Goal: Task Accomplishment & Management: Complete application form

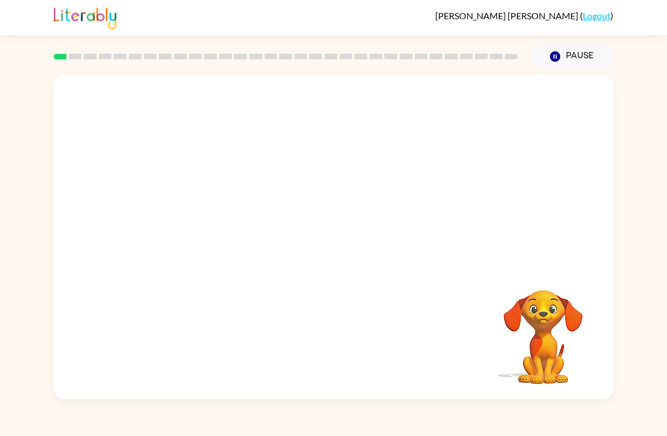
click at [569, 376] on video "Your browser must support playing .mp4 files to use Literably. Please try using…" at bounding box center [543, 328] width 113 height 113
click at [590, 336] on video "Your browser must support playing .mp4 files to use Literably. Please try using…" at bounding box center [543, 328] width 113 height 113
click at [294, 167] on video "Your browser must support playing .mp4 files to use Literably. Please try using…" at bounding box center [334, 171] width 560 height 192
click at [305, 174] on video "Your browser must support playing .mp4 files to use Literably. Please try using…" at bounding box center [334, 171] width 560 height 192
click at [529, 349] on video "Your browser must support playing .mp4 files to use Literably. Please try using…" at bounding box center [543, 328] width 113 height 113
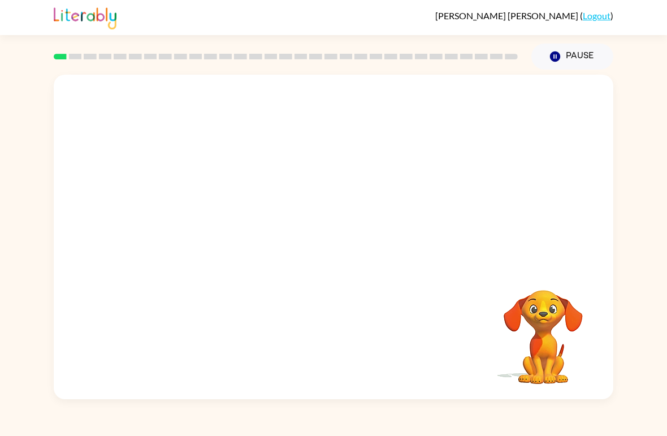
click at [563, 335] on video "Your browser must support playing .mp4 files to use Literably. Please try using…" at bounding box center [543, 328] width 113 height 113
click at [298, 174] on video "Your browser must support playing .mp4 files to use Literably. Please try using…" at bounding box center [334, 171] width 560 height 192
click at [297, 174] on video "Your browser must support playing .mp4 files to use Literably. Please try using…" at bounding box center [334, 171] width 560 height 192
click at [304, 178] on video "Your browser must support playing .mp4 files to use Literably. Please try using…" at bounding box center [334, 171] width 560 height 192
click at [305, 165] on video "Your browser must support playing .mp4 files to use Literably. Please try using…" at bounding box center [334, 171] width 560 height 192
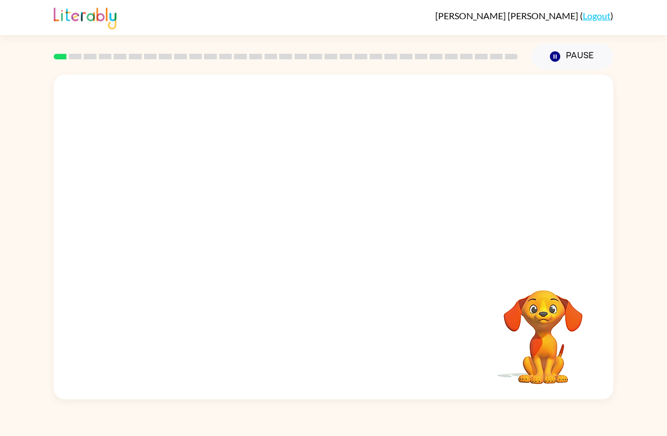
click at [305, 168] on video "Your browser must support playing .mp4 files to use Literably. Please try using…" at bounding box center [334, 171] width 560 height 192
click at [461, 145] on video "Your browser must support playing .mp4 files to use Literably. Please try using…" at bounding box center [334, 171] width 560 height 192
click at [301, 184] on video "Your browser must support playing .mp4 files to use Literably. Please try using…" at bounding box center [334, 171] width 560 height 192
click at [301, 182] on video "Your browser must support playing .mp4 files to use Literably. Please try using…" at bounding box center [334, 171] width 560 height 192
click at [300, 180] on video "Your browser must support playing .mp4 files to use Literably. Please try using…" at bounding box center [334, 171] width 560 height 192
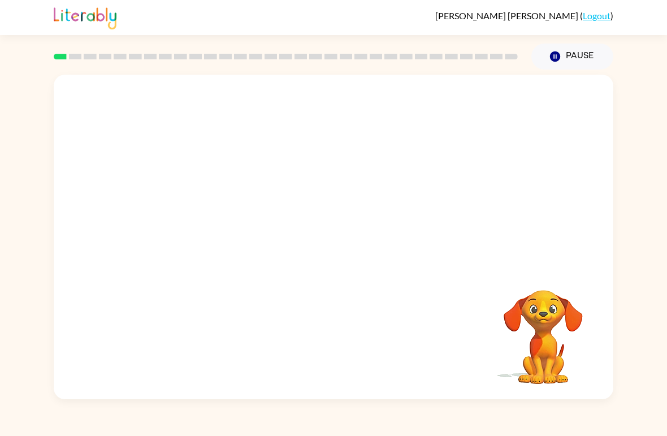
click at [382, 207] on video "Your browser must support playing .mp4 files to use Literably. Please try using…" at bounding box center [334, 171] width 560 height 192
click at [393, 172] on video "Your browser must support playing .mp4 files to use Literably. Please try using…" at bounding box center [334, 171] width 560 height 192
click at [302, 178] on video "Your browser must support playing .mp4 files to use Literably. Please try using…" at bounding box center [334, 171] width 560 height 192
click at [345, 261] on div at bounding box center [333, 242] width 72 height 41
click at [356, 237] on div at bounding box center [333, 242] width 72 height 41
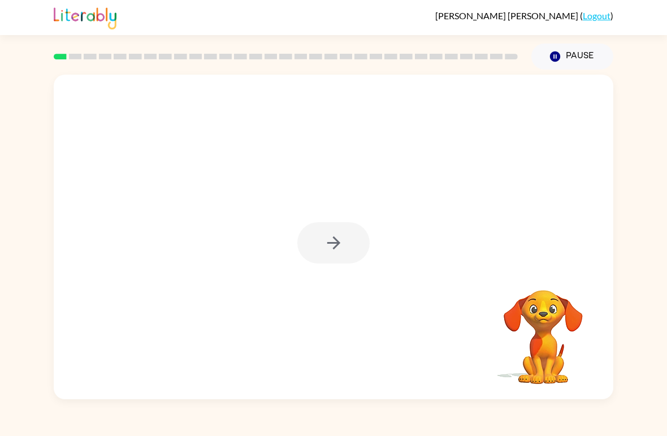
click at [340, 254] on button "button" at bounding box center [333, 242] width 72 height 41
click at [340, 254] on div at bounding box center [333, 242] width 72 height 41
click at [336, 249] on div at bounding box center [333, 242] width 72 height 41
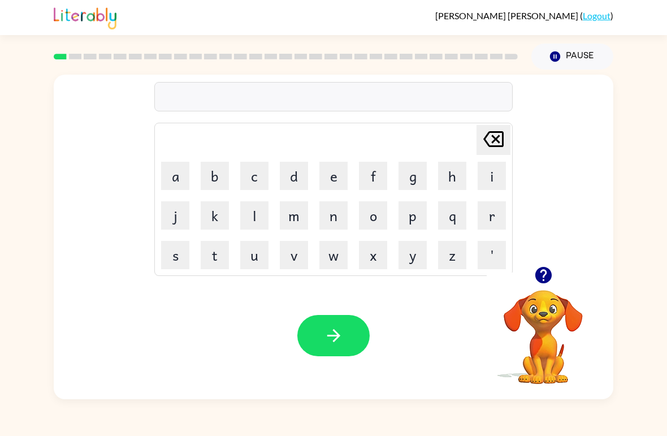
click at [215, 177] on button "b" at bounding box center [215, 176] width 28 height 28
click at [384, 213] on button "o" at bounding box center [373, 215] width 28 height 28
click at [478, 213] on button "r" at bounding box center [492, 215] width 28 height 28
click at [291, 177] on button "d" at bounding box center [294, 176] width 28 height 28
click at [330, 175] on button "e" at bounding box center [333, 176] width 28 height 28
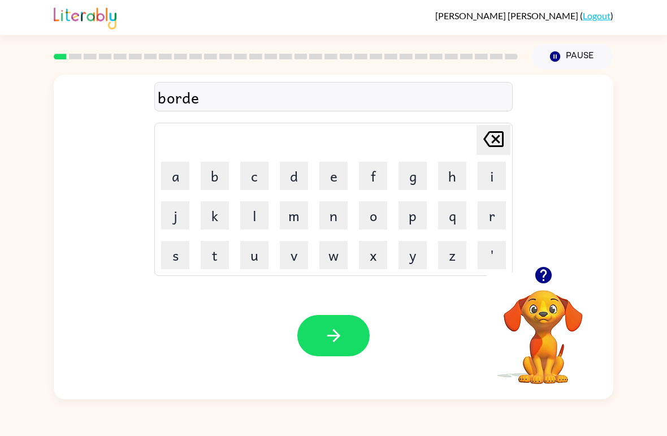
click at [490, 209] on button "r" at bounding box center [492, 215] width 28 height 28
click at [344, 338] on button "button" at bounding box center [333, 335] width 72 height 41
click at [490, 213] on button "r" at bounding box center [492, 215] width 28 height 28
click at [382, 214] on button "o" at bounding box center [373, 215] width 28 height 28
click at [254, 258] on button "u" at bounding box center [254, 255] width 28 height 28
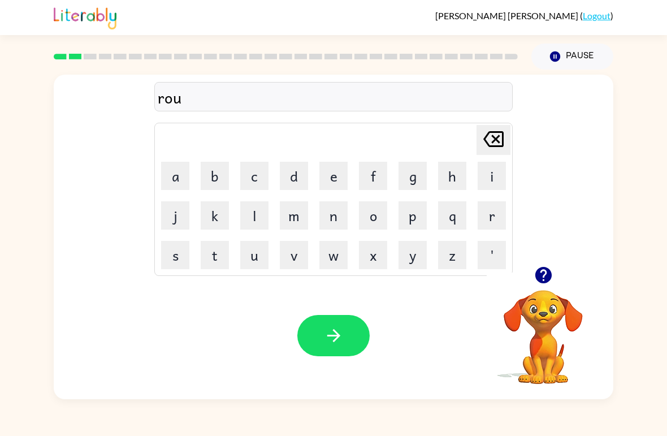
click at [332, 217] on button "n" at bounding box center [333, 215] width 28 height 28
click at [297, 174] on button "d" at bounding box center [294, 176] width 28 height 28
click at [354, 340] on button "button" at bounding box center [333, 335] width 72 height 41
click at [294, 218] on button "m" at bounding box center [294, 215] width 28 height 28
click at [168, 166] on button "a" at bounding box center [175, 176] width 28 height 28
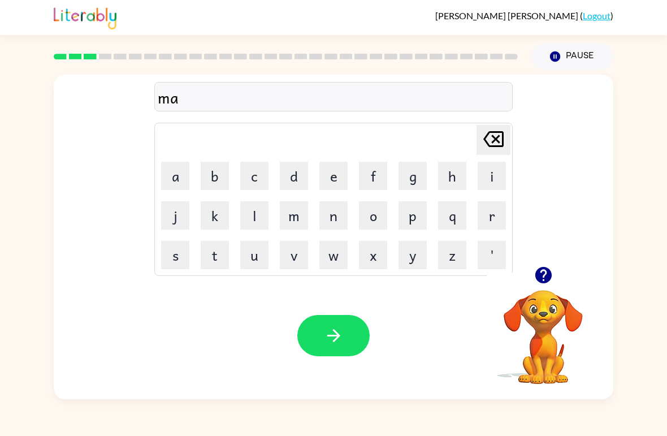
click at [242, 174] on button "c" at bounding box center [254, 176] width 28 height 28
click at [439, 168] on button "h" at bounding box center [452, 176] width 28 height 28
click at [486, 176] on button "i" at bounding box center [492, 176] width 28 height 28
click at [337, 220] on button "n" at bounding box center [333, 215] width 28 height 28
click at [360, 349] on button "button" at bounding box center [333, 335] width 72 height 41
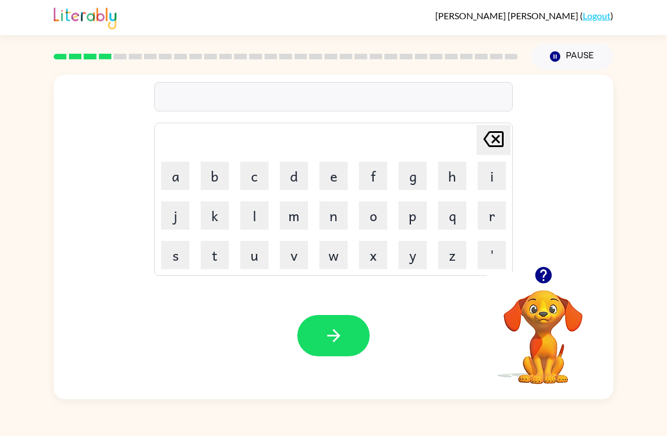
click at [206, 261] on button "t" at bounding box center [215, 255] width 28 height 28
click at [484, 215] on button "r" at bounding box center [492, 215] width 28 height 28
click at [170, 165] on button "a" at bounding box center [175, 176] width 28 height 28
click at [492, 169] on button "i" at bounding box center [492, 176] width 28 height 28
click at [333, 209] on button "n" at bounding box center [333, 215] width 28 height 28
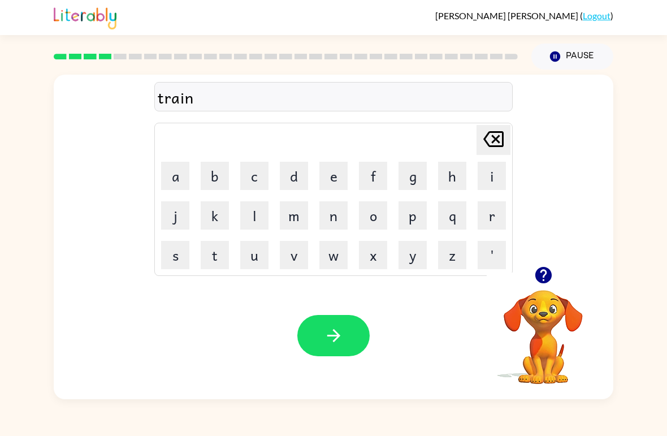
click at [346, 326] on button "button" at bounding box center [333, 335] width 72 height 41
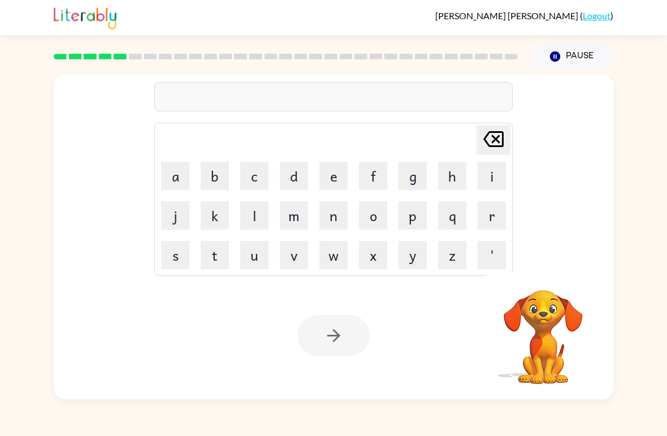
click at [295, 170] on button "d" at bounding box center [294, 176] width 28 height 28
click at [338, 175] on button "e" at bounding box center [333, 176] width 28 height 28
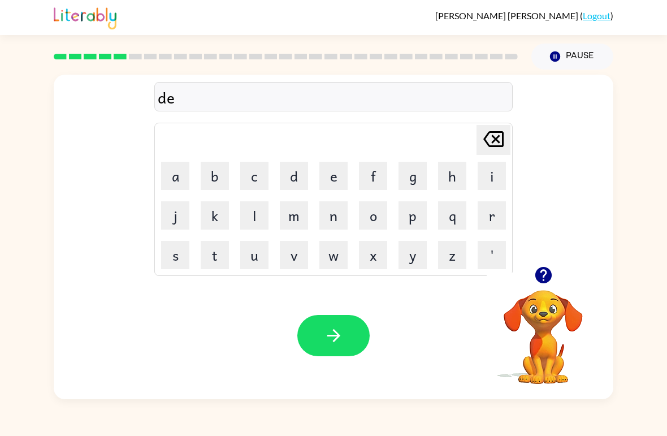
click at [377, 175] on button "f" at bounding box center [373, 176] width 28 height 28
click at [340, 166] on button "e" at bounding box center [333, 176] width 28 height 28
click at [337, 219] on button "n" at bounding box center [333, 215] width 28 height 28
click at [246, 168] on button "c" at bounding box center [254, 176] width 28 height 28
click at [333, 166] on button "e" at bounding box center [333, 176] width 28 height 28
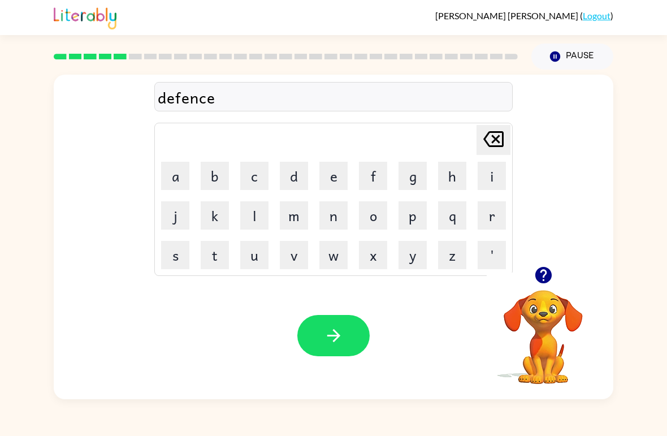
click at [165, 261] on button "s" at bounding box center [175, 255] width 28 height 28
click at [339, 331] on icon "button" at bounding box center [334, 336] width 20 height 20
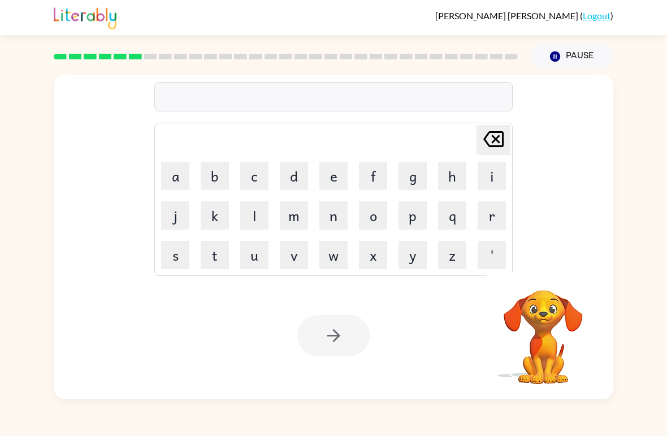
click at [293, 259] on button "v" at bounding box center [294, 255] width 28 height 28
click at [178, 163] on button "a" at bounding box center [175, 176] width 28 height 28
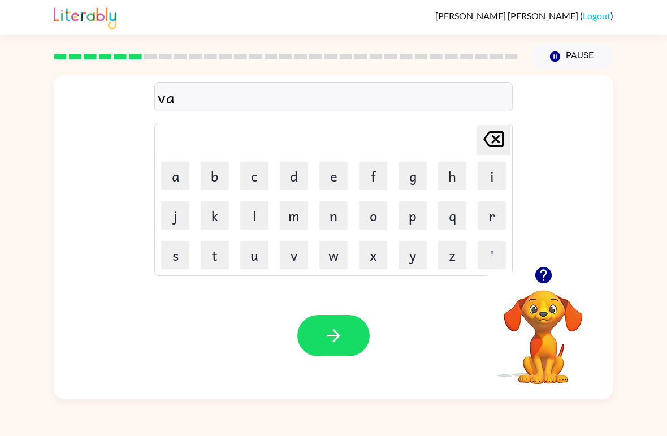
click at [254, 172] on button "c" at bounding box center [254, 176] width 28 height 28
click at [174, 176] on button "a" at bounding box center [175, 176] width 28 height 28
click at [226, 250] on button "t" at bounding box center [215, 255] width 28 height 28
click at [491, 177] on button "i" at bounding box center [492, 176] width 28 height 28
click at [376, 218] on button "o" at bounding box center [373, 215] width 28 height 28
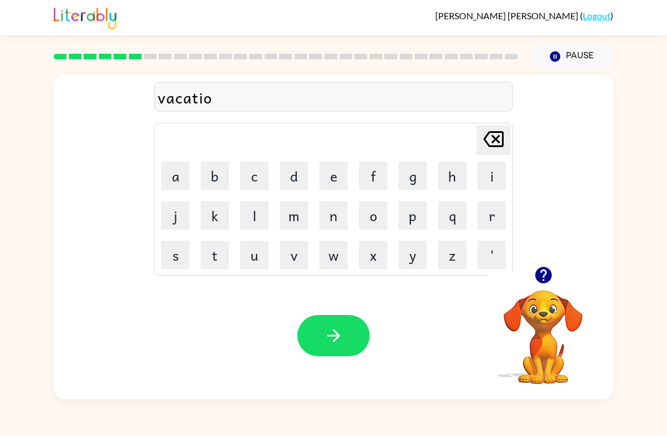
click at [332, 214] on button "n" at bounding box center [333, 215] width 28 height 28
click at [357, 336] on button "button" at bounding box center [333, 335] width 72 height 41
click at [546, 270] on icon "button" at bounding box center [543, 275] width 16 height 16
click at [542, 274] on icon "button" at bounding box center [543, 275] width 16 height 16
click at [422, 210] on button "p" at bounding box center [413, 215] width 28 height 28
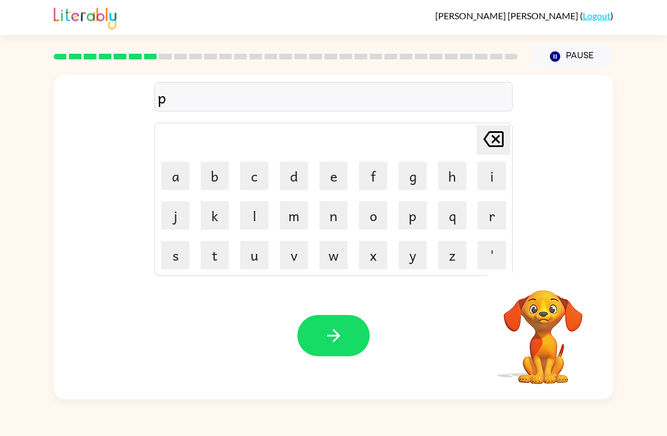
click at [376, 208] on button "o" at bounding box center [373, 215] width 28 height 28
click at [223, 258] on button "t" at bounding box center [215, 255] width 28 height 28
click at [216, 247] on button "t" at bounding box center [215, 255] width 28 height 28
click at [249, 220] on button "l" at bounding box center [254, 215] width 28 height 28
click at [338, 165] on button "e" at bounding box center [333, 176] width 28 height 28
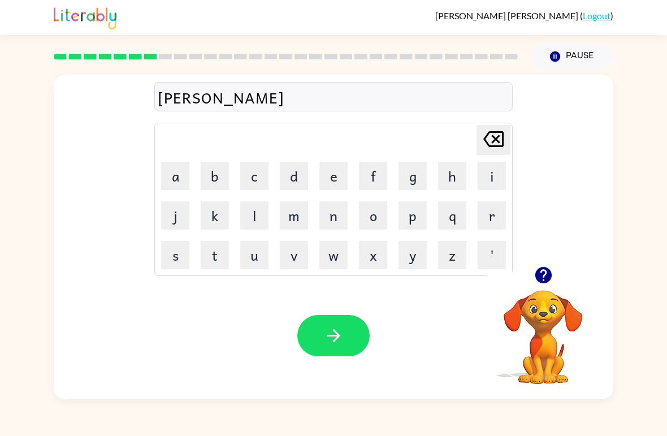
click at [343, 341] on icon "button" at bounding box center [334, 336] width 20 height 20
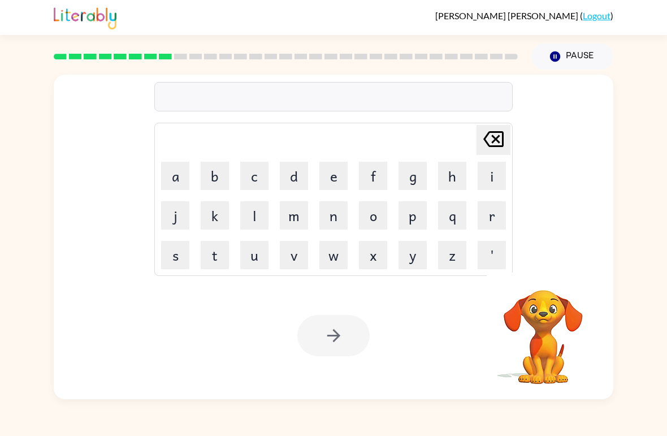
click at [457, 412] on div "Jose Vidaurri-Jasso ( Logout ) Pause Pause Delete Delete last character input a…" at bounding box center [333, 218] width 667 height 436
click at [8, 358] on div "Delete Delete last character input a b c d e f g h i j k l m n o p q r s t u v …" at bounding box center [333, 235] width 667 height 330
click at [321, 217] on button "n" at bounding box center [333, 215] width 28 height 28
click at [325, 183] on button "e" at bounding box center [333, 176] width 28 height 28
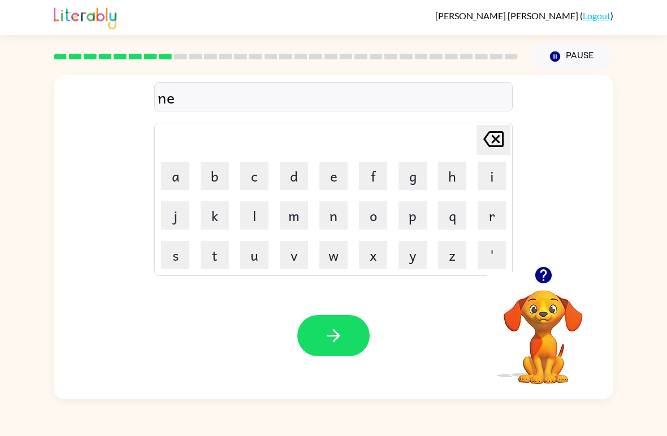
click at [181, 182] on button "a" at bounding box center [175, 176] width 28 height 28
click at [502, 218] on button "r" at bounding box center [492, 215] width 28 height 28
click at [245, 173] on button "c" at bounding box center [254, 176] width 28 height 28
click at [373, 203] on button "o" at bounding box center [373, 215] width 28 height 28
click at [250, 206] on button "l" at bounding box center [254, 215] width 28 height 28
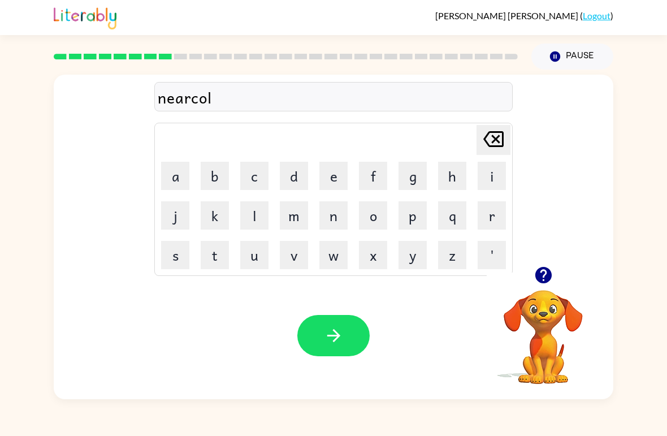
click at [357, 341] on button "button" at bounding box center [333, 335] width 72 height 41
click at [296, 217] on button "m" at bounding box center [294, 215] width 28 height 28
click at [340, 168] on button "e" at bounding box center [333, 176] width 28 height 28
click at [490, 211] on button "r" at bounding box center [492, 215] width 28 height 28
click at [301, 214] on button "m" at bounding box center [294, 215] width 28 height 28
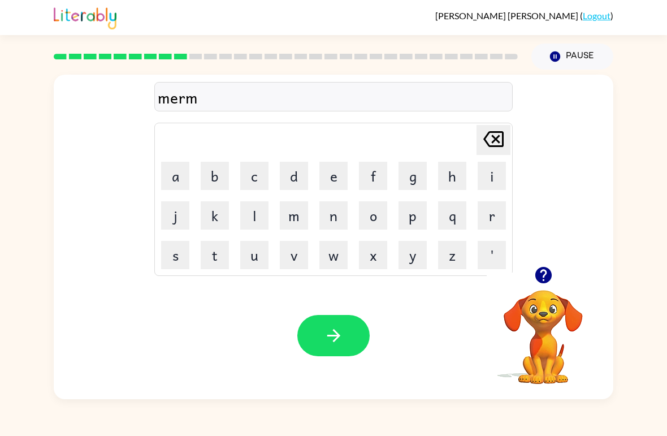
click at [373, 206] on button "o" at bounding box center [373, 215] width 28 height 28
click at [487, 205] on button "r" at bounding box center [492, 215] width 28 height 28
click at [326, 184] on button "e" at bounding box center [333, 176] width 28 height 28
click at [330, 217] on button "n" at bounding box center [333, 215] width 28 height 28
click at [487, 174] on button "i" at bounding box center [492, 176] width 28 height 28
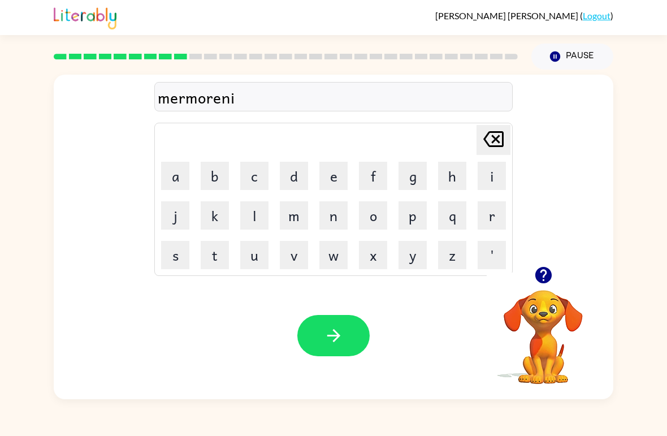
click at [336, 216] on button "n" at bounding box center [333, 215] width 28 height 28
click at [419, 172] on button "g" at bounding box center [413, 176] width 28 height 28
click at [309, 349] on button "button" at bounding box center [333, 335] width 72 height 41
click at [320, 173] on button "e" at bounding box center [333, 176] width 28 height 28
click at [173, 259] on button "s" at bounding box center [175, 255] width 28 height 28
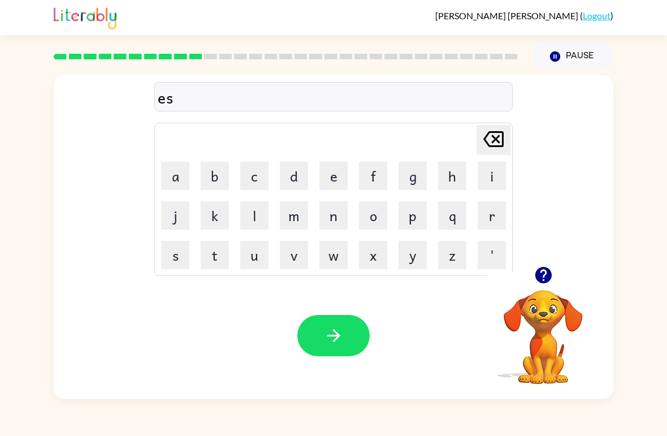
click at [224, 250] on button "t" at bounding box center [215, 255] width 28 height 28
click at [514, 199] on div "est Delete Delete last character input a b c d e f g h i j k l m n o p q r s t …" at bounding box center [334, 171] width 560 height 192
click at [494, 222] on button "r" at bounding box center [492, 215] width 28 height 28
click at [495, 144] on icon "Delete Delete last character input" at bounding box center [493, 139] width 27 height 27
click at [548, 278] on icon "button" at bounding box center [543, 275] width 16 height 16
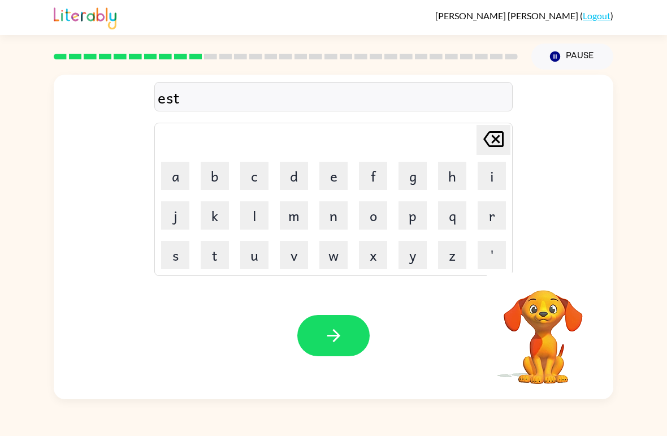
click at [548, 278] on video "Your browser must support playing .mp4 files to use Literably. Please try using…" at bounding box center [543, 328] width 113 height 113
click at [497, 131] on icon "Delete Delete last character input" at bounding box center [493, 139] width 27 height 27
click at [500, 130] on icon "Delete Delete last character input" at bounding box center [493, 139] width 27 height 27
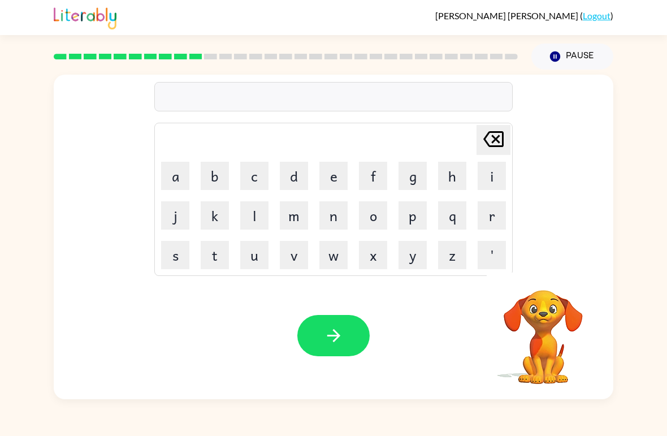
click at [297, 179] on button "d" at bounding box center [294, 176] width 28 height 28
click at [466, 169] on button "h" at bounding box center [452, 176] width 28 height 28
click at [184, 249] on button "s" at bounding box center [175, 255] width 28 height 28
click at [221, 257] on button "t" at bounding box center [215, 255] width 28 height 28
click at [474, 222] on td "r" at bounding box center [492, 215] width 38 height 38
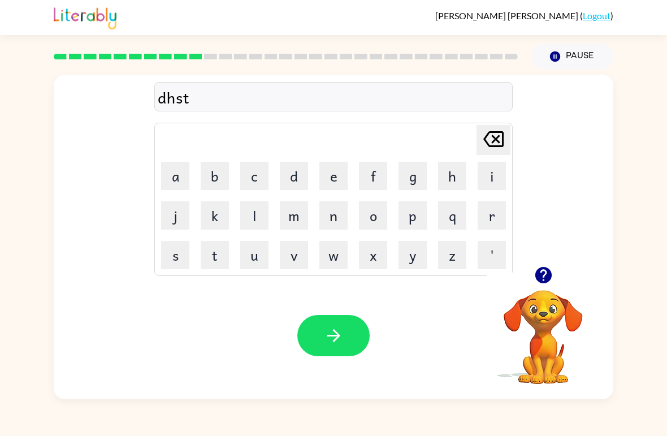
click at [181, 185] on button "a" at bounding box center [175, 176] width 28 height 28
click at [164, 248] on button "s" at bounding box center [175, 255] width 28 height 28
click at [216, 254] on button "t" at bounding box center [215, 255] width 28 height 28
click at [492, 137] on icon at bounding box center [493, 139] width 20 height 16
click at [492, 136] on icon at bounding box center [493, 139] width 20 height 16
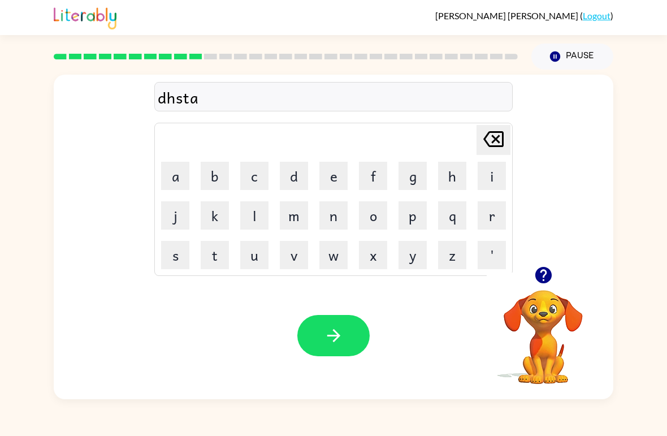
click at [502, 142] on icon at bounding box center [493, 139] width 20 height 16
click at [501, 141] on icon "Delete Delete last character input" at bounding box center [493, 139] width 27 height 27
click at [509, 150] on button "Delete Delete last character input" at bounding box center [494, 140] width 34 height 30
click at [495, 177] on button "i" at bounding box center [492, 176] width 28 height 28
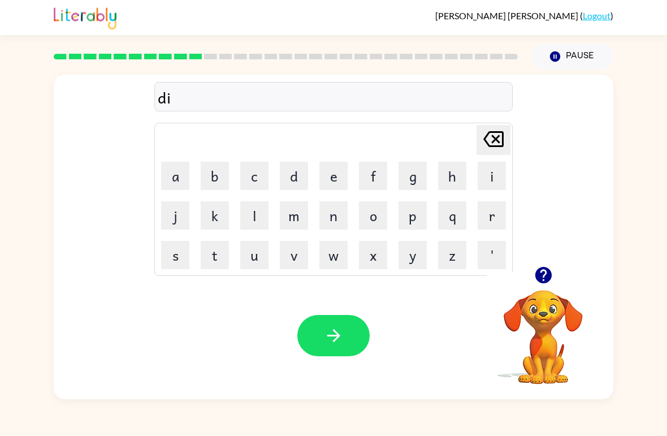
click at [171, 251] on button "s" at bounding box center [175, 255] width 28 height 28
click at [209, 252] on button "t" at bounding box center [215, 255] width 28 height 28
click at [494, 203] on button "r" at bounding box center [492, 215] width 28 height 28
click at [171, 166] on button "a" at bounding box center [175, 176] width 28 height 28
click at [256, 186] on button "c" at bounding box center [254, 176] width 28 height 28
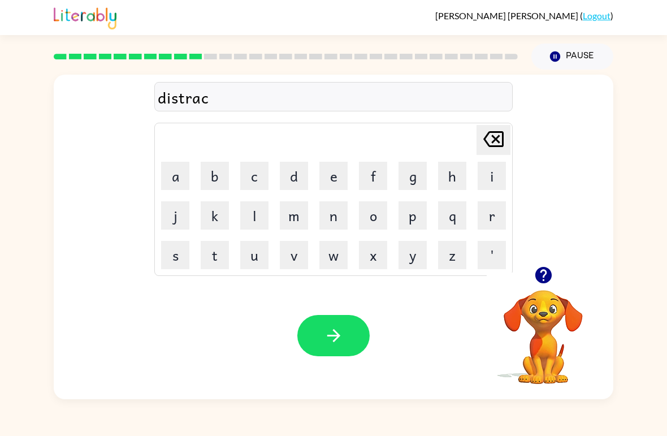
click at [220, 207] on button "k" at bounding box center [215, 215] width 28 height 28
click at [332, 326] on button "button" at bounding box center [333, 335] width 72 height 41
click at [579, 284] on div at bounding box center [543, 275] width 113 height 29
click at [542, 265] on button "button" at bounding box center [543, 275] width 29 height 29
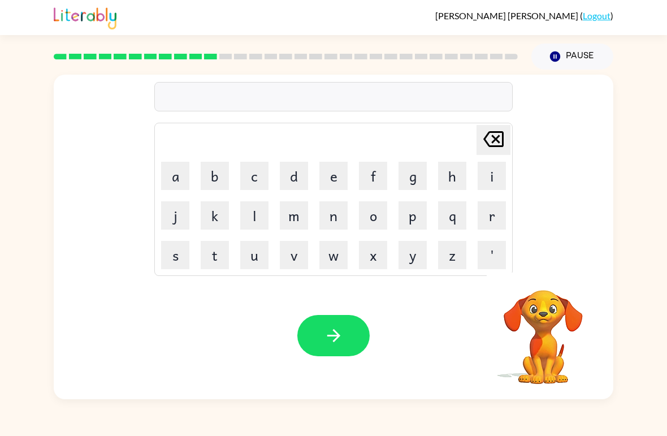
click at [504, 217] on button "r" at bounding box center [492, 215] width 28 height 28
click at [379, 213] on button "o" at bounding box center [373, 215] width 28 height 28
click at [248, 253] on button "u" at bounding box center [254, 255] width 28 height 28
click at [289, 181] on button "d" at bounding box center [294, 176] width 28 height 28
click at [344, 344] on button "button" at bounding box center [333, 335] width 72 height 41
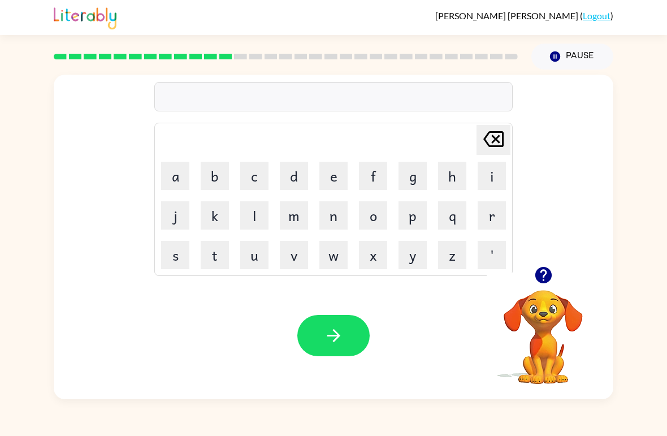
click at [261, 264] on button "u" at bounding box center [254, 255] width 28 height 28
click at [418, 215] on button "p" at bounding box center [413, 215] width 28 height 28
click at [497, 206] on button "r" at bounding box center [492, 215] width 28 height 28
click at [170, 172] on button "a" at bounding box center [175, 176] width 28 height 28
click at [499, 107] on div "upra" at bounding box center [334, 97] width 352 height 24
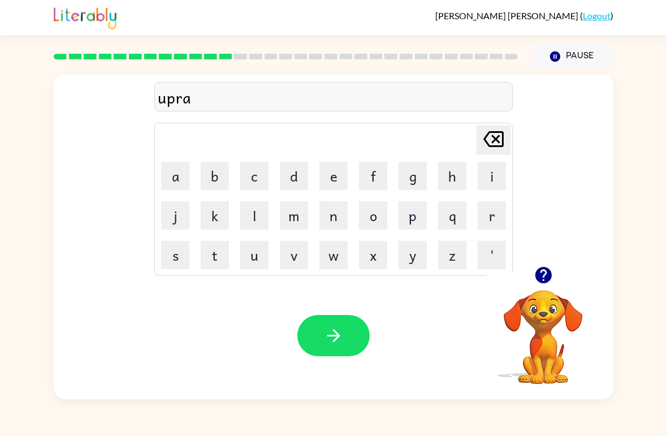
click at [505, 134] on icon "Delete Delete last character input" at bounding box center [493, 139] width 27 height 27
click at [507, 141] on button "Delete Delete last character input" at bounding box center [494, 140] width 34 height 30
click at [421, 179] on button "g" at bounding box center [413, 176] width 28 height 28
click at [495, 218] on button "r" at bounding box center [492, 215] width 28 height 28
click at [172, 179] on button "a" at bounding box center [175, 176] width 28 height 28
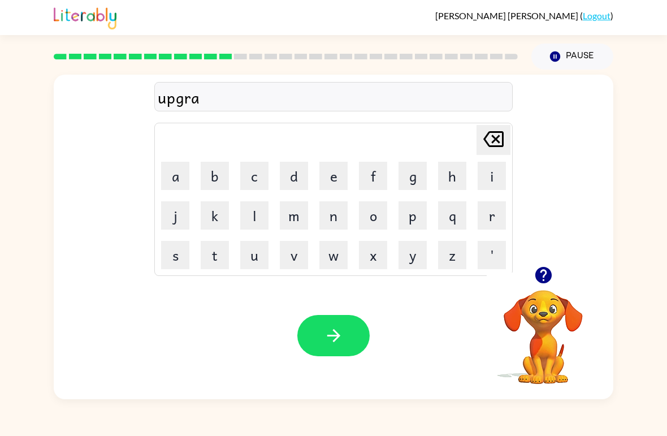
click at [288, 174] on button "d" at bounding box center [294, 176] width 28 height 28
click at [335, 173] on button "e" at bounding box center [333, 176] width 28 height 28
click at [339, 327] on icon "button" at bounding box center [334, 336] width 20 height 20
click at [299, 215] on button "m" at bounding box center [294, 215] width 28 height 28
click at [174, 170] on button "a" at bounding box center [175, 176] width 28 height 28
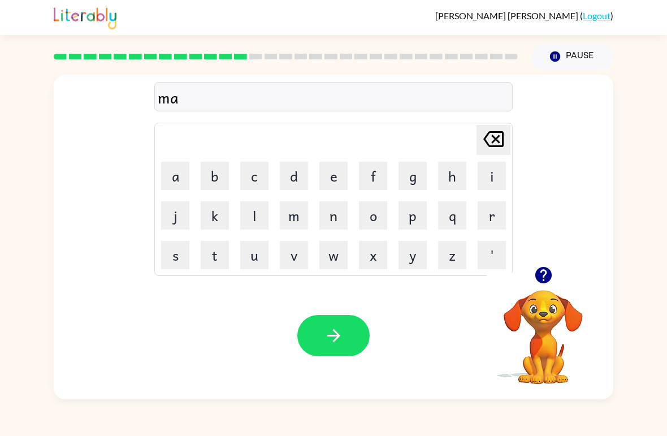
click at [289, 170] on button "d" at bounding box center [294, 176] width 28 height 28
click at [343, 207] on button "n" at bounding box center [333, 215] width 28 height 28
click at [359, 170] on button "f" at bounding box center [373, 176] width 28 height 28
click at [170, 253] on button "s" at bounding box center [175, 255] width 28 height 28
click at [169, 252] on button "s" at bounding box center [175, 255] width 28 height 28
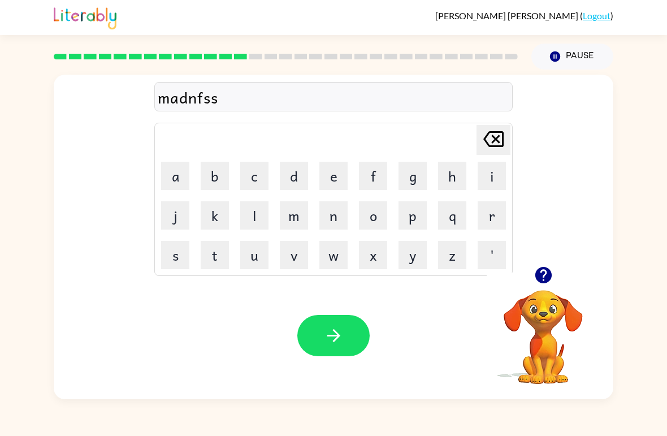
click at [486, 140] on icon at bounding box center [493, 139] width 20 height 16
click at [486, 140] on icon "Delete Delete last character input" at bounding box center [493, 139] width 27 height 27
click at [495, 139] on icon at bounding box center [493, 139] width 20 height 16
click at [339, 176] on button "e" at bounding box center [333, 176] width 28 height 28
click at [165, 248] on button "s" at bounding box center [175, 255] width 28 height 28
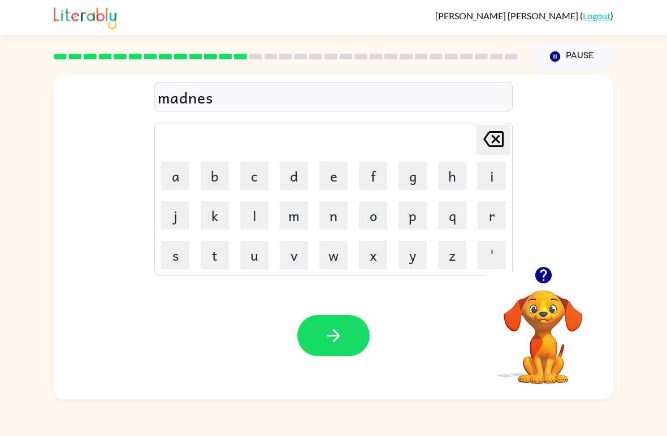
click at [165, 247] on button "s" at bounding box center [175, 255] width 28 height 28
click at [362, 334] on button "button" at bounding box center [333, 335] width 72 height 41
click at [211, 172] on button "b" at bounding box center [215, 176] width 28 height 28
click at [387, 206] on button "o" at bounding box center [373, 215] width 28 height 28
click at [328, 214] on button "n" at bounding box center [333, 215] width 28 height 28
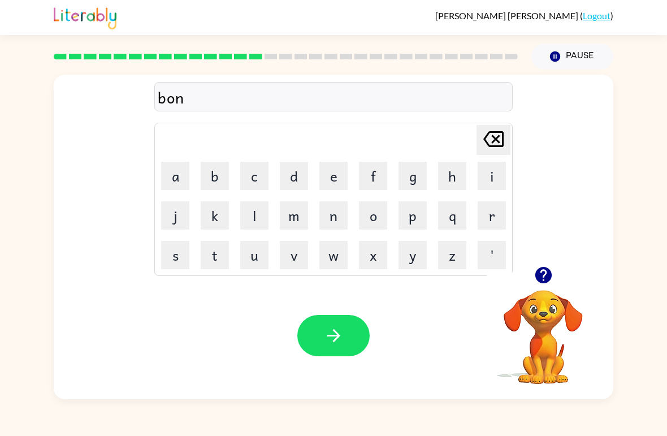
click at [346, 164] on button "e" at bounding box center [333, 176] width 28 height 28
click at [546, 257] on div "bone Delete Delete last character input a b c d e f g h i j k l m n o p q r s t…" at bounding box center [334, 171] width 560 height 192
click at [549, 276] on icon "button" at bounding box center [543, 275] width 16 height 16
click at [14, 98] on div "bone Delete Delete last character input a b c d e f g h i j k l m n o p q r s t…" at bounding box center [333, 235] width 667 height 330
click at [180, 252] on button "s" at bounding box center [175, 255] width 28 height 28
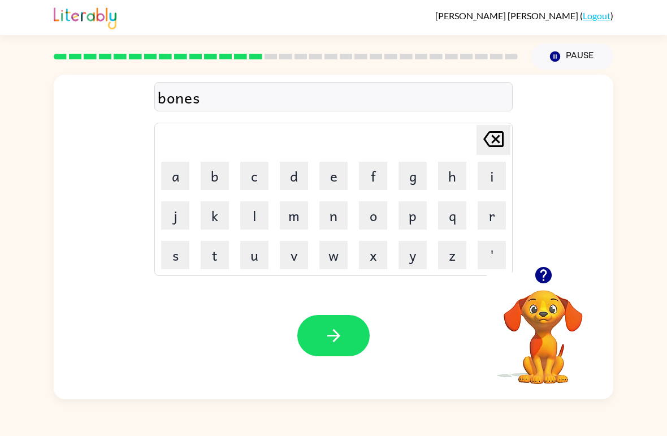
click at [179, 252] on button "s" at bounding box center [175, 255] width 28 height 28
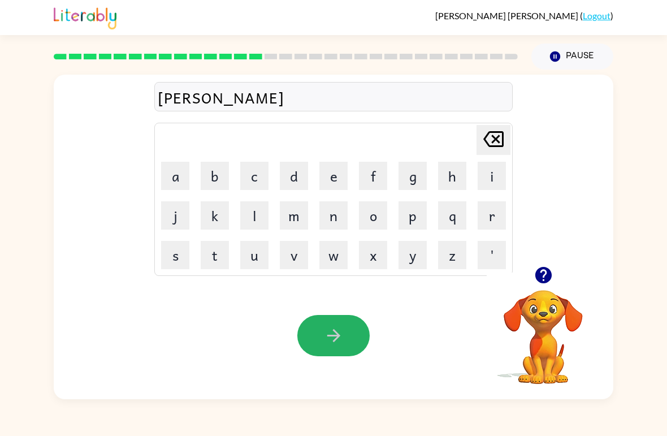
click at [331, 338] on icon "button" at bounding box center [334, 336] width 20 height 20
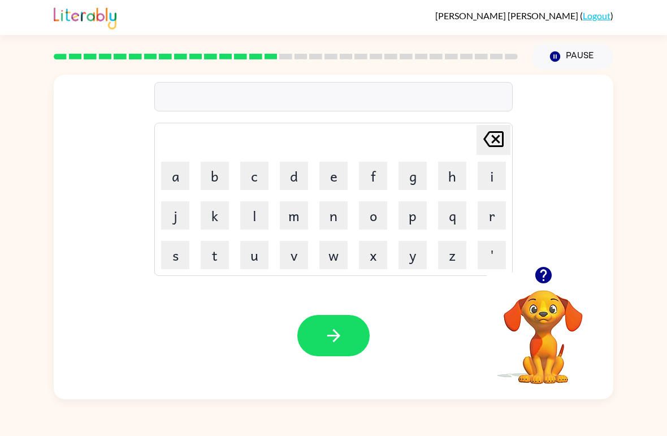
click at [538, 277] on icon "button" at bounding box center [543, 275] width 16 height 16
click at [180, 257] on button "s" at bounding box center [175, 255] width 28 height 28
click at [335, 252] on button "w" at bounding box center [333, 255] width 28 height 28
click at [465, 222] on button "q" at bounding box center [452, 215] width 28 height 28
click at [491, 137] on icon "Delete Delete last character input" at bounding box center [493, 139] width 27 height 27
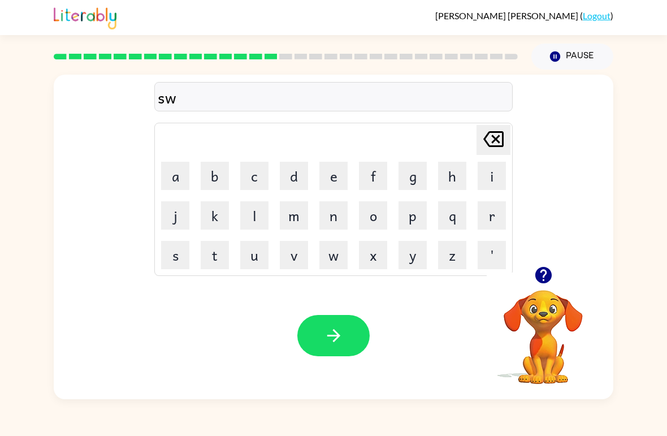
click at [489, 207] on button "r" at bounding box center [492, 215] width 28 height 28
click at [381, 205] on button "o" at bounding box center [373, 215] width 28 height 28
click at [532, 292] on video "Your browser must support playing .mp4 files to use Literably. Please try using…" at bounding box center [543, 328] width 113 height 113
click at [546, 270] on icon "button" at bounding box center [543, 275] width 16 height 16
click at [277, 202] on td "m" at bounding box center [294, 215] width 38 height 38
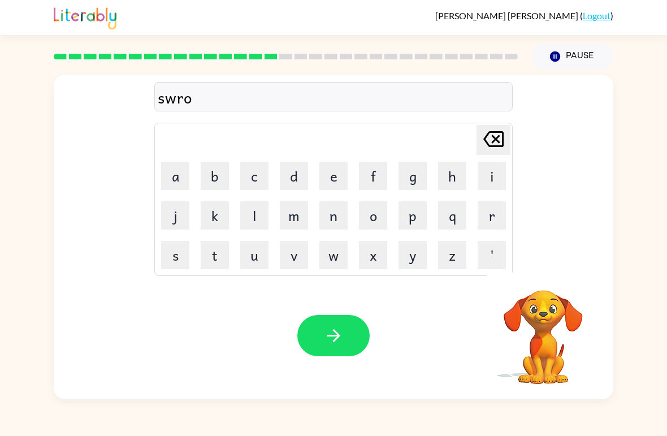
click at [297, 213] on button "m" at bounding box center [294, 215] width 28 height 28
click at [331, 332] on icon "button" at bounding box center [334, 336] width 20 height 20
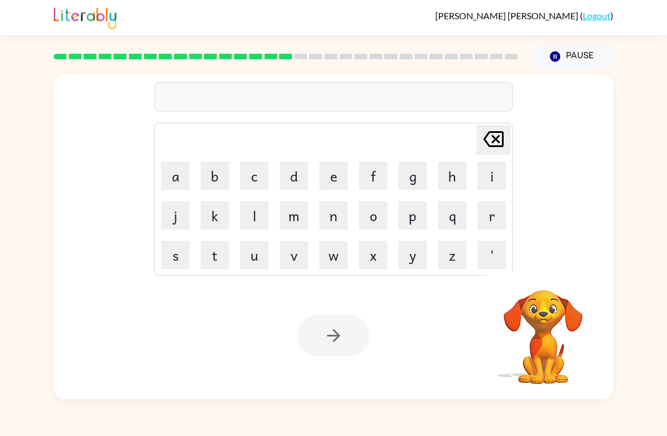
click at [174, 176] on button "a" at bounding box center [175, 176] width 28 height 28
click at [495, 146] on icon at bounding box center [493, 139] width 20 height 16
click at [492, 227] on button "r" at bounding box center [492, 215] width 28 height 28
click at [175, 174] on button "a" at bounding box center [175, 176] width 28 height 28
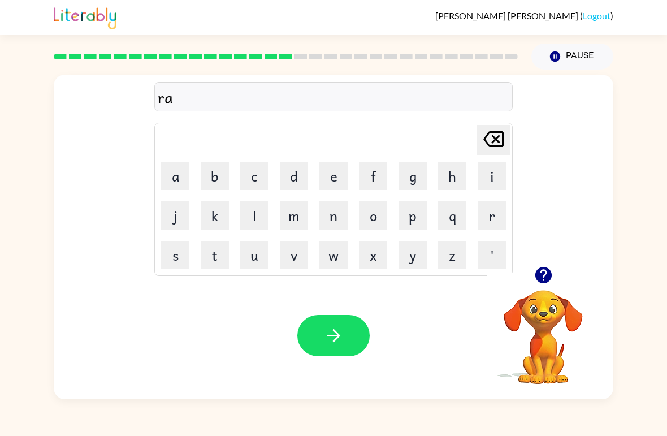
click at [298, 207] on button "m" at bounding box center [294, 215] width 28 height 28
click at [341, 329] on icon "button" at bounding box center [334, 336] width 20 height 20
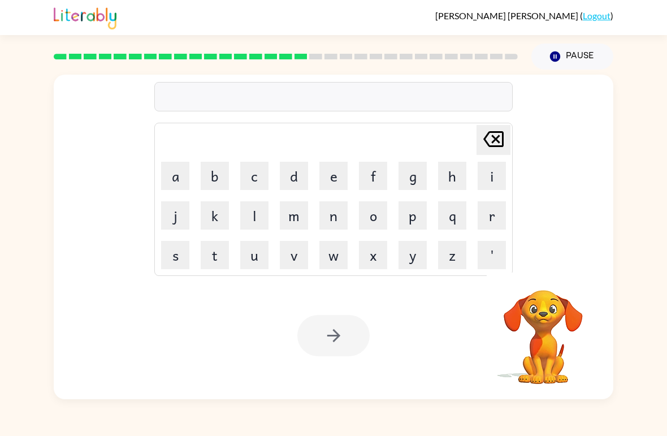
click at [543, 299] on video "Your browser must support playing .mp4 files to use Literably. Please try using…" at bounding box center [543, 328] width 113 height 113
click at [532, 268] on button "button" at bounding box center [543, 275] width 29 height 29
click at [211, 171] on button "b" at bounding box center [215, 176] width 28 height 28
click at [487, 209] on button "r" at bounding box center [492, 215] width 28 height 28
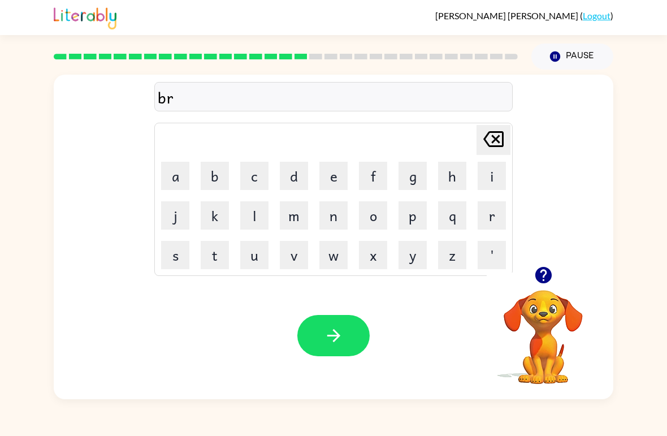
click at [501, 173] on button "i" at bounding box center [492, 176] width 28 height 28
click at [291, 211] on button "m" at bounding box center [294, 215] width 28 height 28
click at [491, 176] on button "i" at bounding box center [492, 176] width 28 height 28
click at [339, 217] on button "n" at bounding box center [333, 215] width 28 height 28
click at [409, 164] on button "g" at bounding box center [413, 176] width 28 height 28
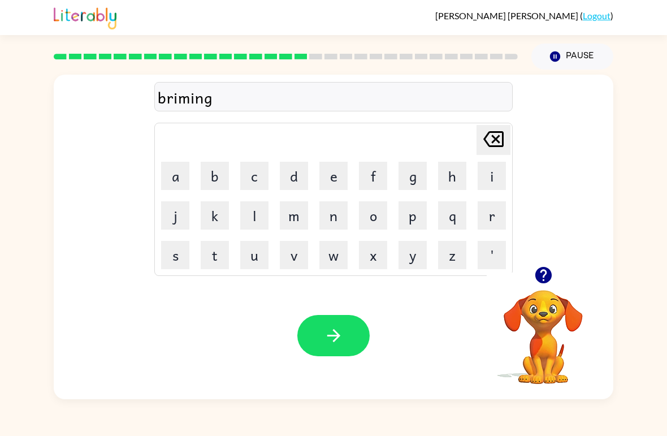
click at [341, 334] on icon "button" at bounding box center [334, 336] width 20 height 20
click at [540, 274] on icon "button" at bounding box center [543, 275] width 16 height 16
click at [475, 219] on td "r" at bounding box center [492, 215] width 38 height 38
click at [487, 213] on button "r" at bounding box center [492, 215] width 28 height 28
click at [322, 172] on button "e" at bounding box center [333, 176] width 28 height 28
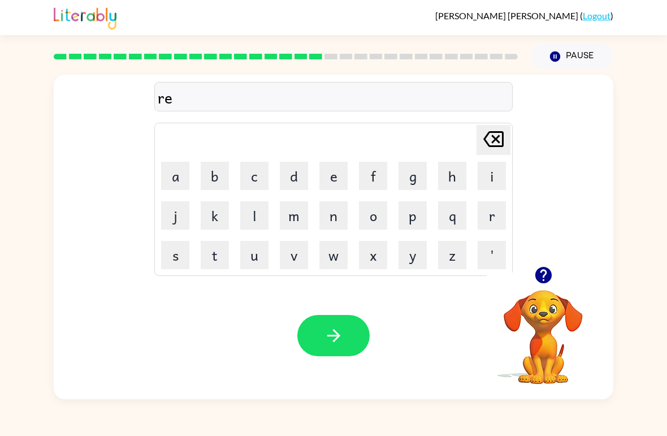
click at [178, 246] on button "s" at bounding box center [175, 255] width 28 height 28
click at [448, 214] on button "q" at bounding box center [452, 215] width 28 height 28
click at [540, 275] on icon "button" at bounding box center [543, 275] width 16 height 16
click at [250, 252] on button "u" at bounding box center [254, 255] width 28 height 28
click at [478, 174] on button "i" at bounding box center [492, 176] width 28 height 28
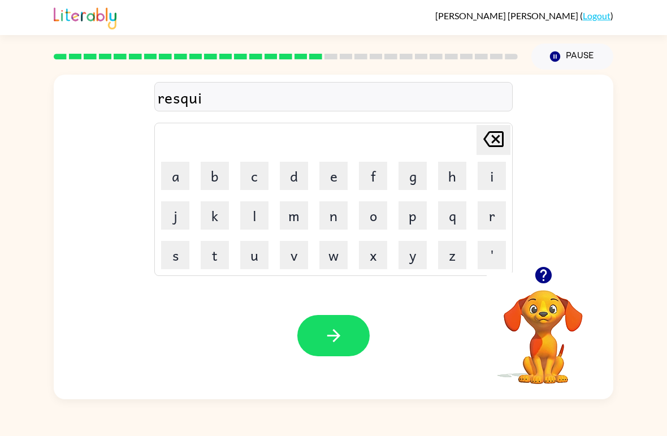
click at [254, 174] on button "c" at bounding box center [254, 176] width 28 height 28
click at [489, 185] on button "i" at bounding box center [492, 176] width 28 height 28
click at [184, 251] on button "s" at bounding box center [175, 255] width 28 height 28
click at [207, 251] on button "t" at bounding box center [215, 255] width 28 height 28
click at [344, 347] on button "button" at bounding box center [333, 335] width 72 height 41
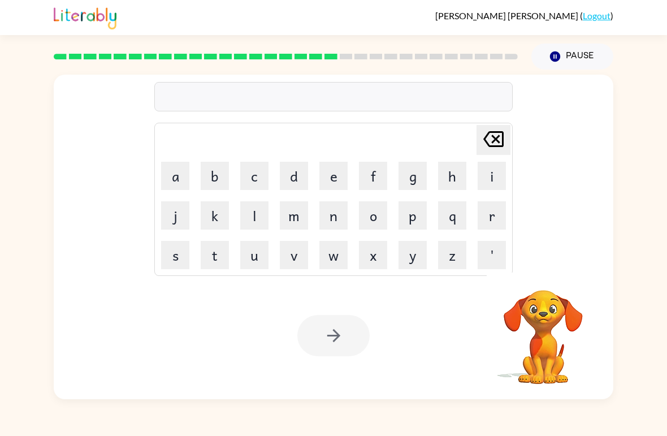
click at [567, 284] on video "Your browser must support playing .mp4 files to use Literably. Please try using…" at bounding box center [543, 328] width 113 height 113
click at [543, 306] on video "Your browser must support playing .mp4 files to use Literably. Please try using…" at bounding box center [543, 328] width 113 height 113
click at [12, 229] on div "Delete Delete last character input a b c d e f g h i j k l m n o p q r s t u v …" at bounding box center [333, 235] width 667 height 330
click at [539, 266] on icon "button" at bounding box center [544, 275] width 20 height 20
click at [179, 174] on button "a" at bounding box center [175, 176] width 28 height 28
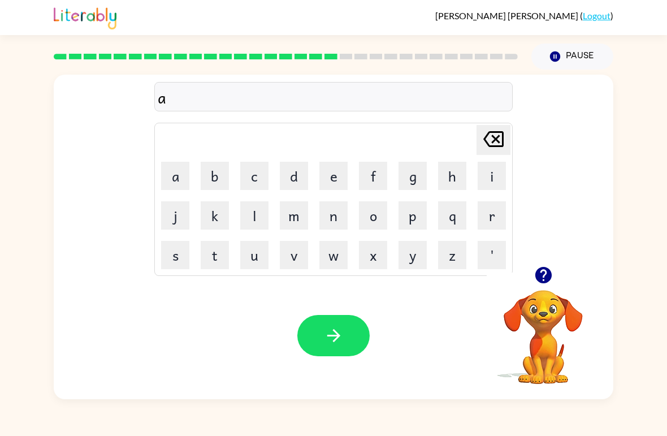
click at [210, 254] on button "t" at bounding box center [215, 255] width 28 height 28
click at [478, 216] on button "r" at bounding box center [492, 215] width 28 height 28
click at [178, 185] on button "a" at bounding box center [175, 176] width 28 height 28
click at [295, 205] on button "m" at bounding box center [294, 215] width 28 height 28
click at [340, 175] on button "e" at bounding box center [333, 176] width 28 height 28
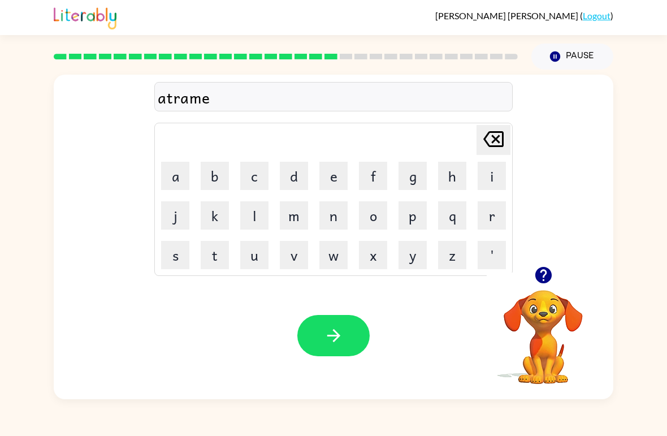
click at [344, 333] on button "button" at bounding box center [333, 335] width 72 height 41
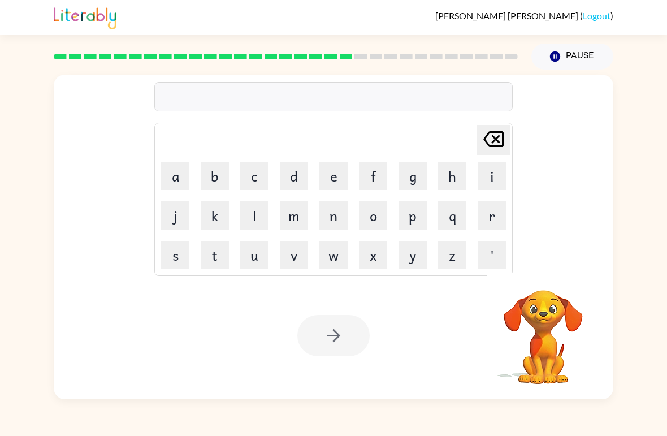
click at [579, 349] on video "Your browser must support playing .mp4 files to use Literably. Please try using…" at bounding box center [543, 328] width 113 height 113
click at [375, 165] on button "f" at bounding box center [373, 176] width 28 height 28
click at [380, 202] on button "o" at bounding box center [373, 215] width 28 height 28
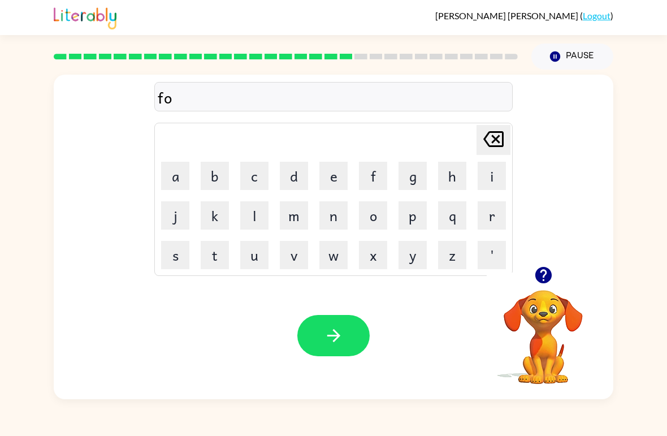
click at [257, 224] on button "l" at bounding box center [254, 215] width 28 height 28
click at [374, 206] on button "o" at bounding box center [373, 215] width 28 height 28
click at [346, 253] on button "w" at bounding box center [333, 255] width 28 height 28
click at [339, 340] on icon "button" at bounding box center [334, 336] width 20 height 20
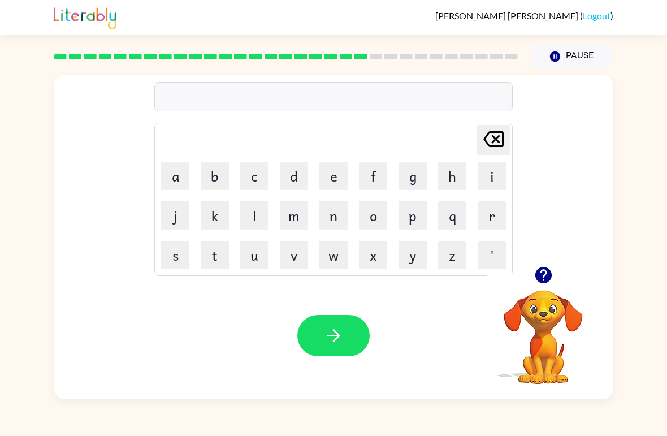
click at [173, 256] on button "s" at bounding box center [175, 255] width 28 height 28
click at [486, 172] on button "i" at bounding box center [492, 176] width 28 height 28
click at [211, 257] on button "t" at bounding box center [215, 255] width 28 height 28
click at [329, 183] on button "e" at bounding box center [333, 176] width 28 height 28
click at [294, 208] on button "m" at bounding box center [294, 215] width 28 height 28
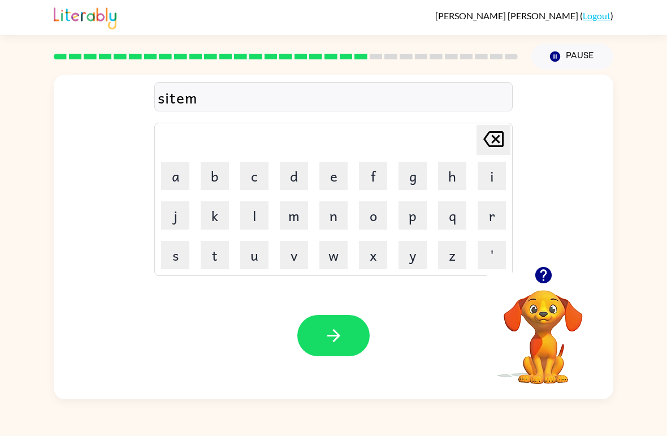
click at [409, 220] on button "p" at bounding box center [413, 215] width 28 height 28
click at [471, 203] on table "Delete Delete last character input a b c d e f g h i j k l m n o p q r s t u v …" at bounding box center [333, 199] width 357 height 152
click at [484, 174] on button "i" at bounding box center [492, 176] width 28 height 28
click at [346, 318] on button "button" at bounding box center [333, 335] width 72 height 41
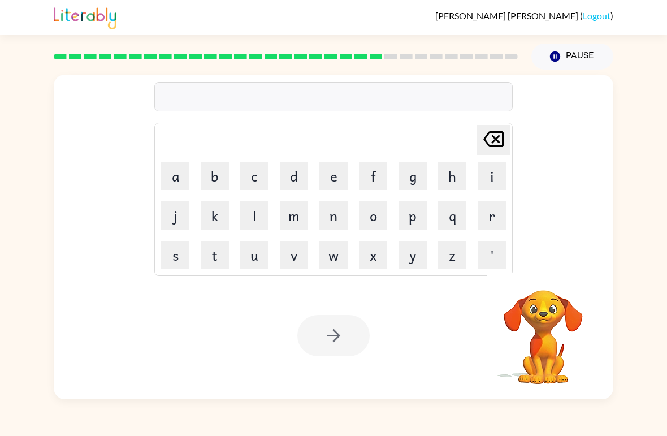
click at [181, 256] on button "s" at bounding box center [175, 255] width 28 height 28
click at [386, 204] on button "o" at bounding box center [373, 215] width 28 height 28
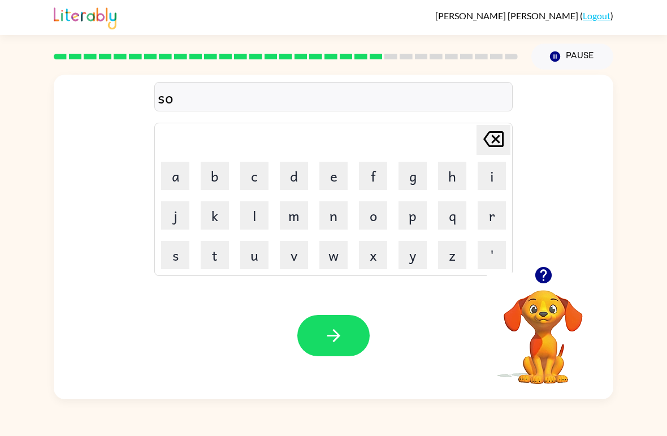
click at [325, 220] on button "n" at bounding box center [333, 215] width 28 height 28
click at [223, 259] on button "t" at bounding box center [215, 255] width 28 height 28
click at [176, 181] on button "a" at bounding box center [175, 176] width 28 height 28
click at [336, 218] on button "n" at bounding box center [333, 215] width 28 height 28
click at [345, 170] on button "e" at bounding box center [333, 176] width 28 height 28
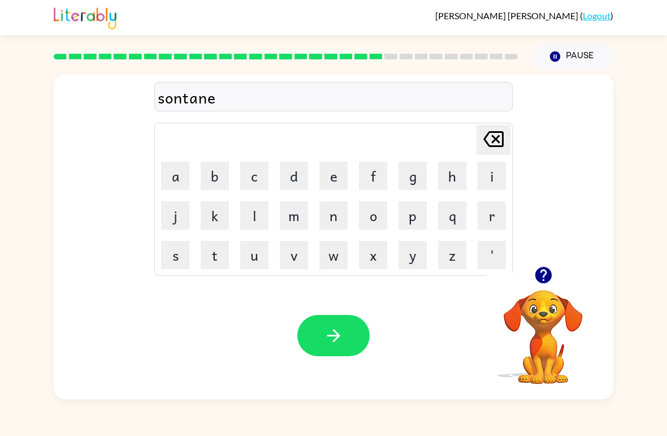
click at [347, 353] on button "button" at bounding box center [333, 335] width 72 height 41
click at [375, 170] on button "f" at bounding box center [373, 176] width 28 height 28
click at [371, 224] on button "o" at bounding box center [373, 215] width 28 height 28
click at [344, 246] on button "w" at bounding box center [333, 255] width 28 height 28
click at [178, 179] on button "a" at bounding box center [175, 176] width 28 height 28
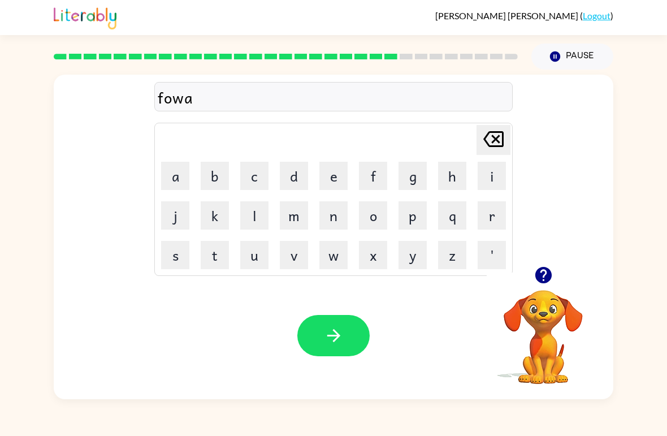
click at [481, 220] on button "r" at bounding box center [492, 215] width 28 height 28
click at [295, 169] on button "d" at bounding box center [294, 176] width 28 height 28
click at [343, 332] on icon "button" at bounding box center [334, 336] width 20 height 20
click at [362, 423] on div "Jose Vidaurri-Jasso ( Logout ) Pause Pause foward Delete Delete last character …" at bounding box center [333, 218] width 667 height 436
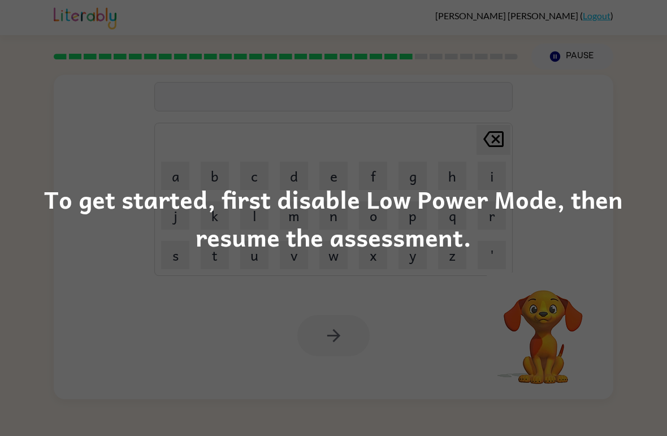
click at [491, 356] on div "To get started, first disable Low Power Mode, then resume the assessment." at bounding box center [333, 218] width 667 height 436
click at [584, 334] on div "To get started, first disable Low Power Mode, then resume the assessment." at bounding box center [333, 218] width 667 height 436
click at [459, 296] on div "To get started, first disable Low Power Mode, then resume the assessment." at bounding box center [333, 218] width 667 height 436
click at [197, 245] on div "To get started, first disable Low Power Mode, then resume the assessment." at bounding box center [333, 218] width 667 height 77
click at [196, 245] on div "To get started, first disable Low Power Mode, then resume the assessment." at bounding box center [333, 218] width 667 height 77
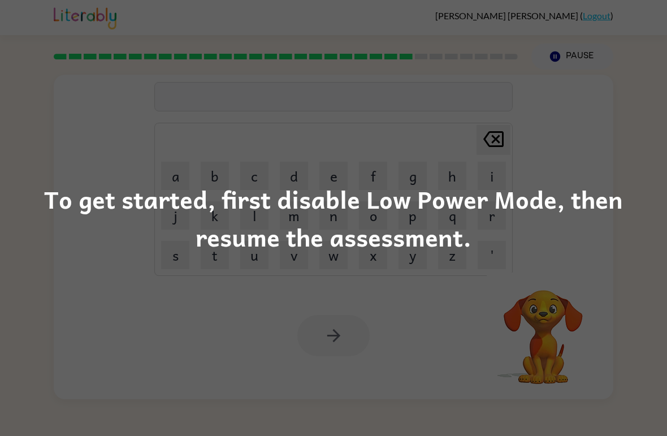
click at [390, 352] on div "To get started, first disable Low Power Mode, then resume the assessment." at bounding box center [333, 218] width 667 height 436
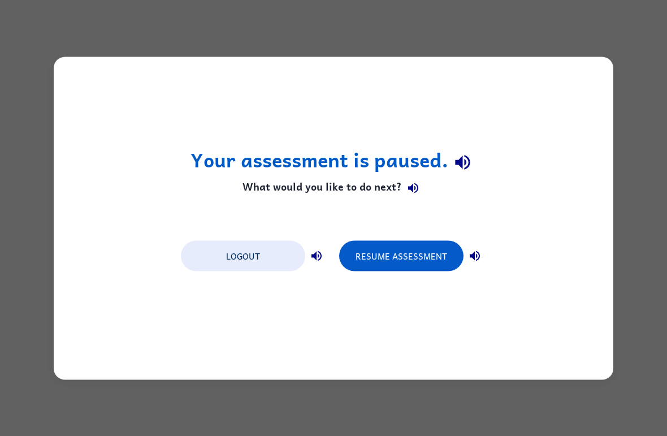
click at [427, 262] on button "Resume Assessment" at bounding box center [401, 255] width 124 height 31
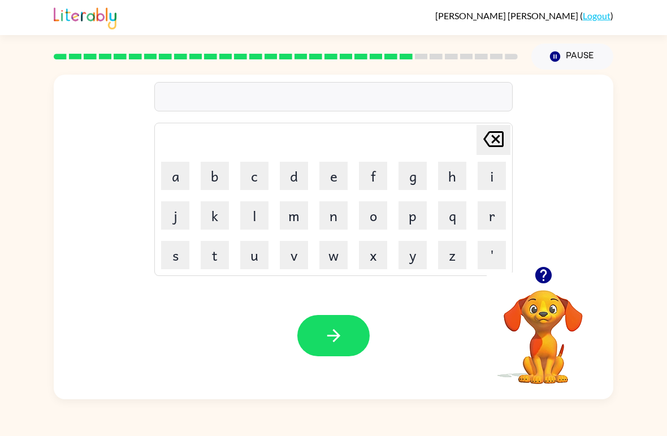
click at [488, 205] on button "r" at bounding box center [492, 215] width 28 height 28
click at [335, 173] on button "e" at bounding box center [333, 176] width 28 height 28
click at [299, 248] on button "v" at bounding box center [294, 255] width 28 height 28
click at [343, 171] on button "e" at bounding box center [333, 176] width 28 height 28
click at [253, 204] on button "l" at bounding box center [254, 215] width 28 height 28
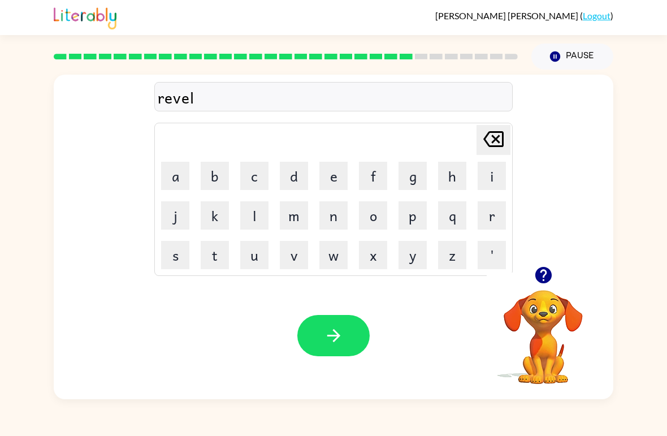
click at [298, 178] on button "d" at bounding box center [294, 176] width 28 height 28
click at [336, 174] on button "e" at bounding box center [333, 176] width 28 height 28
click at [302, 172] on button "d" at bounding box center [294, 176] width 28 height 28
click at [340, 348] on button "button" at bounding box center [333, 335] width 72 height 41
click at [375, 215] on button "o" at bounding box center [373, 215] width 28 height 28
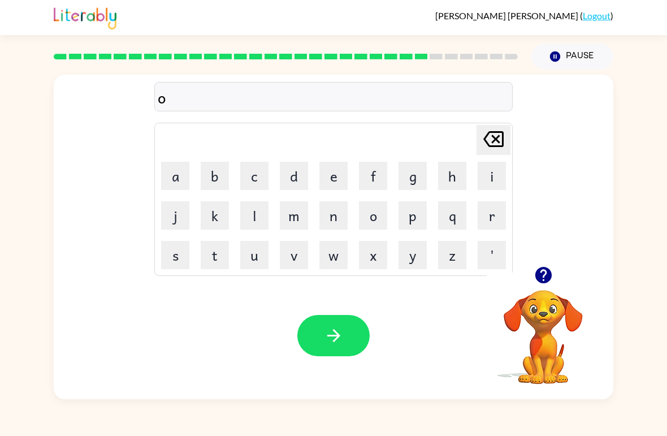
click at [417, 162] on button "g" at bounding box center [413, 176] width 28 height 28
click at [250, 203] on button "l" at bounding box center [254, 215] width 28 height 28
click at [492, 167] on button "i" at bounding box center [492, 176] width 28 height 28
click at [345, 207] on button "n" at bounding box center [333, 215] width 28 height 28
click at [408, 176] on button "g" at bounding box center [413, 176] width 28 height 28
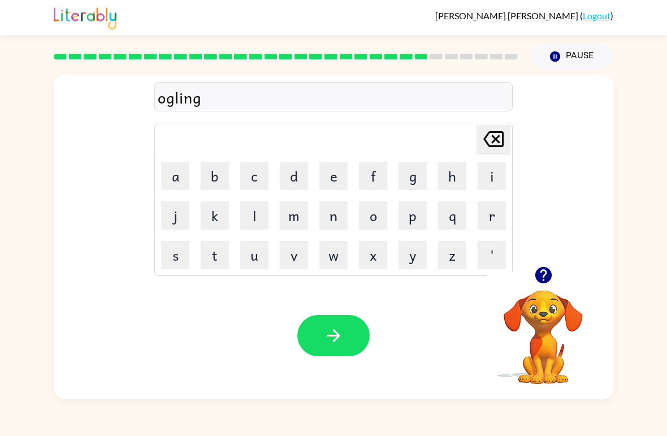
click at [488, 139] on icon "Delete Delete last character input" at bounding box center [493, 139] width 27 height 27
click at [483, 144] on icon "Delete Delete last character input" at bounding box center [493, 139] width 27 height 27
click at [482, 136] on icon "Delete Delete last character input" at bounding box center [493, 139] width 27 height 27
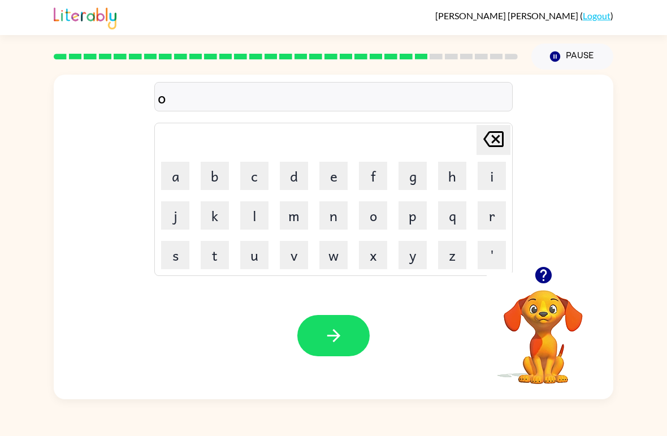
click at [482, 136] on icon "Delete Delete last character input" at bounding box center [493, 139] width 27 height 27
click at [495, 127] on icon "Delete Delete last character input" at bounding box center [493, 139] width 27 height 27
click at [282, 175] on button "d" at bounding box center [294, 176] width 28 height 28
click at [373, 219] on button "o" at bounding box center [373, 215] width 28 height 28
click at [401, 168] on button "g" at bounding box center [413, 176] width 28 height 28
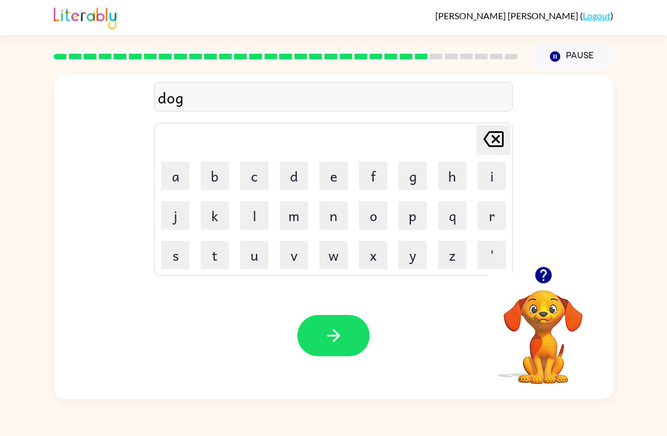
click at [259, 220] on button "l" at bounding box center [254, 215] width 28 height 28
click at [482, 181] on button "i" at bounding box center [492, 176] width 28 height 28
click at [338, 226] on button "n" at bounding box center [333, 215] width 28 height 28
click at [414, 183] on button "g" at bounding box center [413, 176] width 28 height 28
click at [331, 335] on icon "button" at bounding box center [334, 336] width 20 height 20
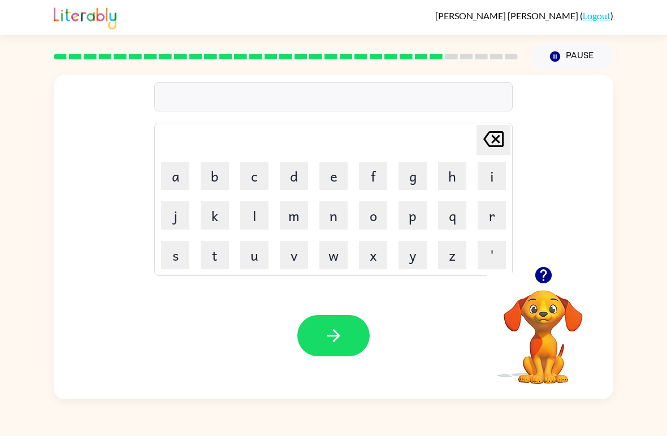
click at [250, 209] on button "l" at bounding box center [254, 215] width 28 height 28
click at [249, 250] on button "u" at bounding box center [254, 255] width 28 height 28
click at [293, 215] on button "m" at bounding box center [294, 215] width 28 height 28
click at [220, 178] on button "b" at bounding box center [215, 176] width 28 height 28
click at [333, 176] on button "e" at bounding box center [333, 176] width 28 height 28
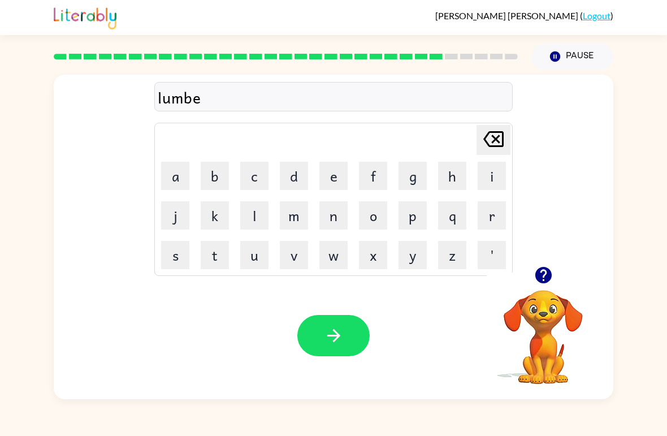
click at [487, 212] on button "r" at bounding box center [492, 215] width 28 height 28
click at [549, 279] on icon "button" at bounding box center [543, 275] width 16 height 16
click at [178, 222] on button "j" at bounding box center [175, 215] width 28 height 28
click at [171, 164] on button "a" at bounding box center [175, 176] width 28 height 28
click at [250, 166] on button "c" at bounding box center [254, 176] width 28 height 28
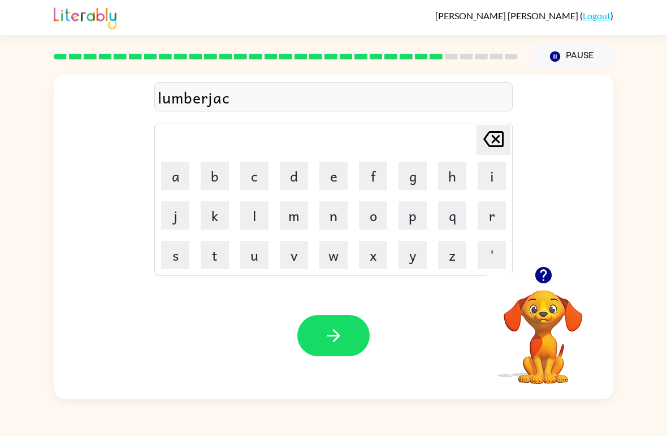
click at [205, 218] on button "k" at bounding box center [215, 215] width 28 height 28
click at [319, 354] on button "button" at bounding box center [333, 335] width 72 height 41
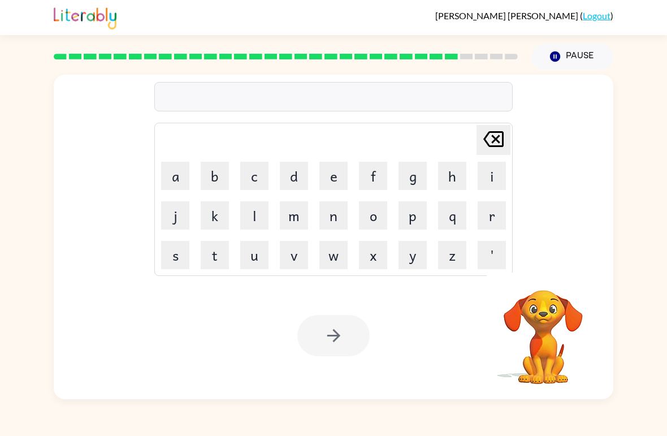
click at [259, 172] on button "c" at bounding box center [254, 176] width 28 height 28
click at [164, 171] on button "a" at bounding box center [175, 176] width 28 height 28
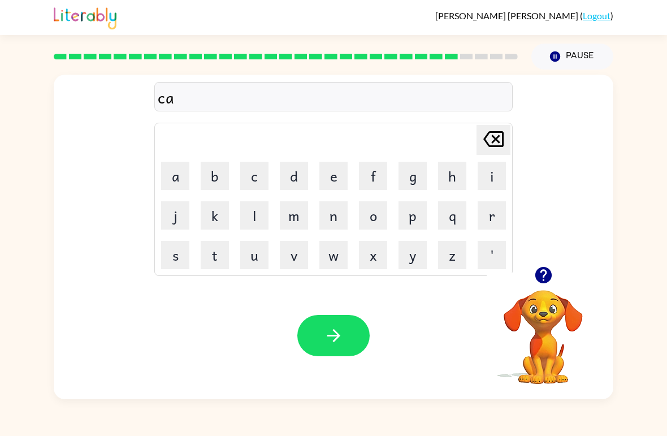
click at [494, 225] on button "r" at bounding box center [492, 215] width 28 height 28
click at [346, 164] on button "e" at bounding box center [333, 176] width 28 height 28
click at [174, 253] on button "s" at bounding box center [175, 255] width 28 height 28
click at [367, 343] on button "button" at bounding box center [333, 335] width 72 height 41
click at [555, 272] on button "button" at bounding box center [543, 275] width 29 height 29
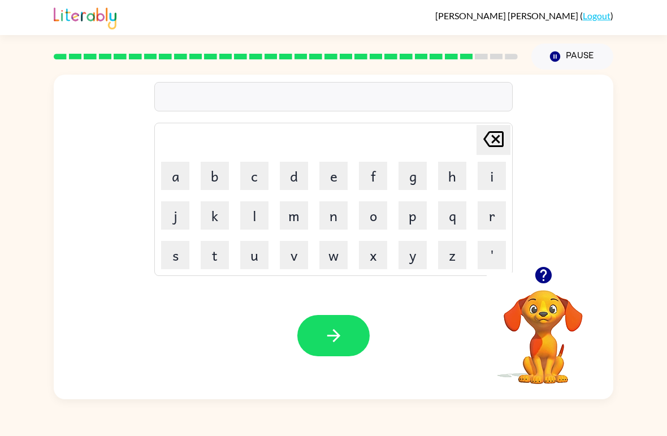
click at [205, 253] on button "t" at bounding box center [215, 255] width 28 height 28
click at [445, 176] on button "h" at bounding box center [452, 176] width 28 height 28
click at [483, 176] on button "i" at bounding box center [492, 176] width 28 height 28
click at [333, 213] on button "n" at bounding box center [333, 215] width 28 height 28
click at [350, 325] on button "button" at bounding box center [333, 335] width 72 height 41
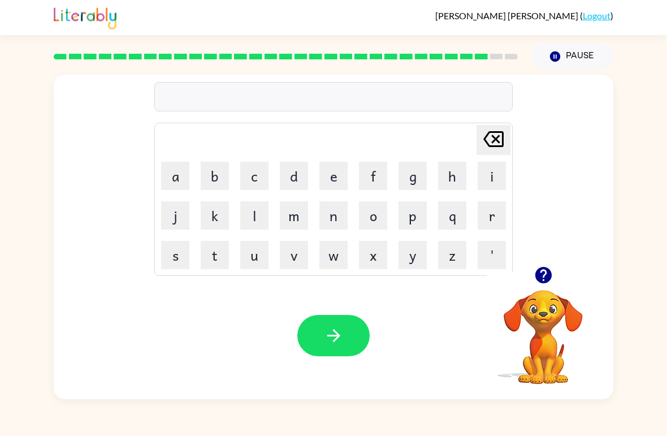
click at [547, 279] on icon "button" at bounding box center [543, 275] width 16 height 16
click at [179, 258] on button "s" at bounding box center [175, 255] width 28 height 28
click at [401, 213] on button "p" at bounding box center [413, 215] width 28 height 28
click at [497, 149] on icon "Delete Delete last character input" at bounding box center [493, 139] width 27 height 27
click at [377, 207] on button "o" at bounding box center [373, 215] width 28 height 28
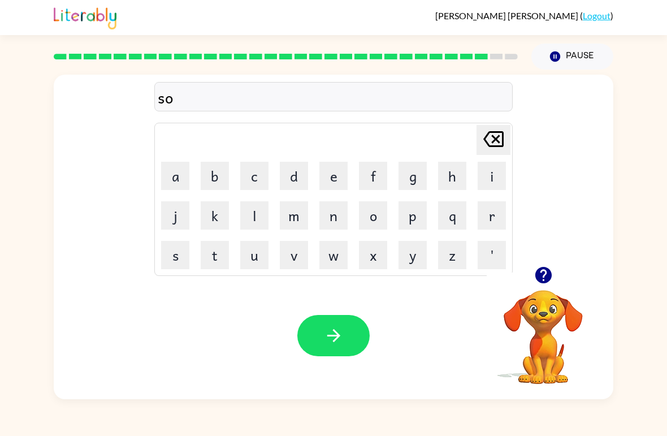
click at [295, 256] on button "v" at bounding box center [294, 255] width 28 height 28
click at [346, 181] on button "e" at bounding box center [333, 176] width 28 height 28
click at [490, 223] on button "r" at bounding box center [492, 215] width 28 height 28
click at [328, 259] on button "w" at bounding box center [333, 255] width 28 height 28
click at [336, 172] on button "e" at bounding box center [333, 176] width 28 height 28
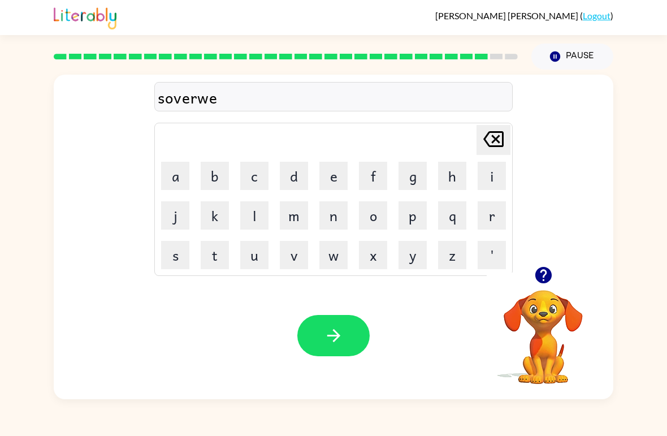
click at [478, 219] on button "r" at bounding box center [492, 215] width 28 height 28
click at [332, 176] on button "e" at bounding box center [333, 176] width 28 height 28
click at [343, 328] on icon "button" at bounding box center [334, 336] width 20 height 20
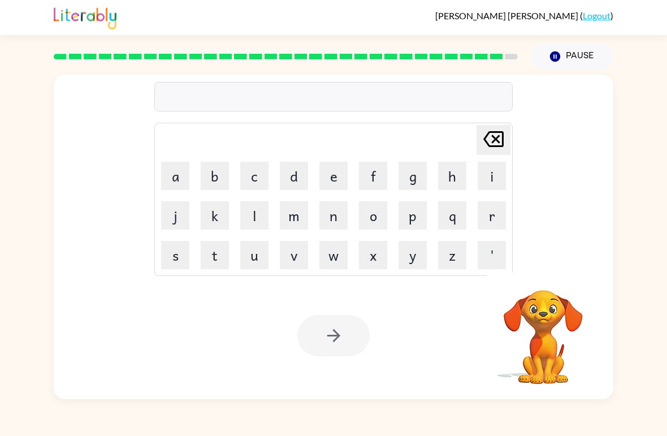
click at [548, 348] on video "Your browser must support playing .mp4 files to use Literably. Please try using…" at bounding box center [543, 328] width 113 height 113
click at [255, 254] on button "u" at bounding box center [254, 255] width 28 height 28
click at [344, 210] on button "n" at bounding box center [333, 215] width 28 height 28
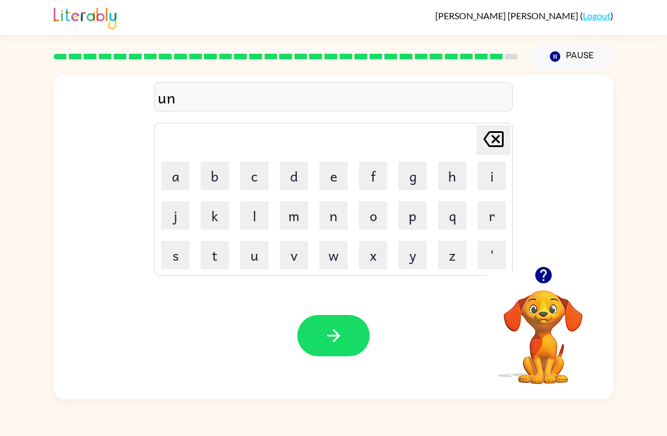
click at [172, 183] on button "a" at bounding box center [175, 176] width 28 height 28
click at [545, 276] on icon "button" at bounding box center [543, 275] width 16 height 16
click at [375, 170] on button "f" at bounding box center [373, 176] width 28 height 28
click at [496, 220] on button "r" at bounding box center [492, 215] width 28 height 28
click at [494, 181] on button "i" at bounding box center [492, 176] width 28 height 28
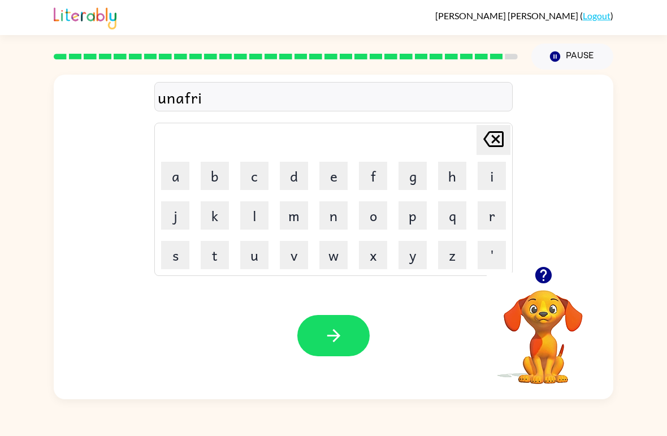
click at [496, 143] on icon "Delete Delete last character input" at bounding box center [493, 139] width 27 height 27
click at [170, 178] on button "a" at bounding box center [175, 176] width 28 height 28
click at [496, 177] on button "i" at bounding box center [492, 176] width 28 height 28
click at [292, 173] on button "d" at bounding box center [294, 176] width 28 height 28
click at [335, 343] on icon "button" at bounding box center [334, 336] width 20 height 20
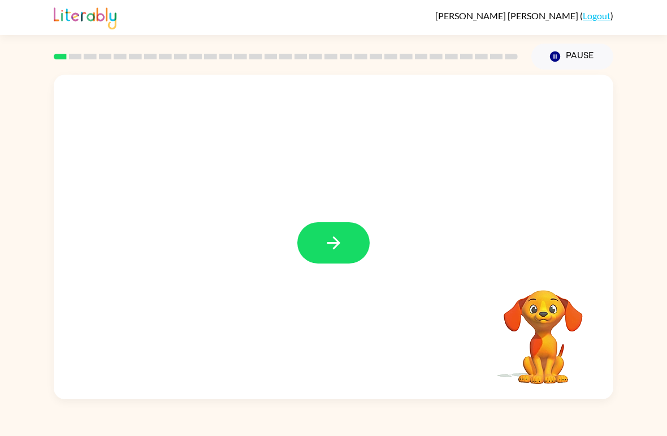
click at [349, 250] on button "button" at bounding box center [333, 242] width 72 height 41
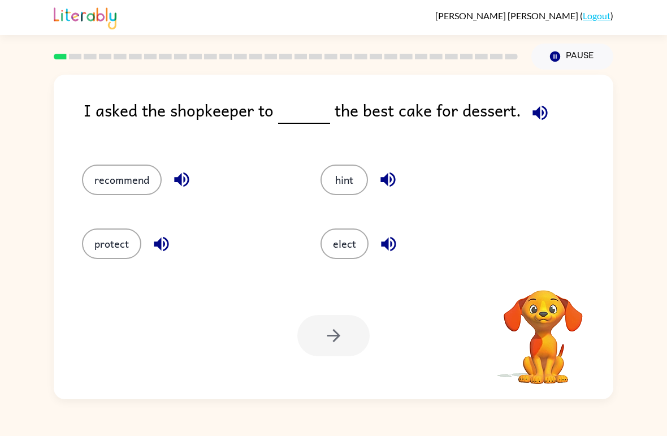
click at [142, 181] on button "recommend" at bounding box center [122, 180] width 80 height 31
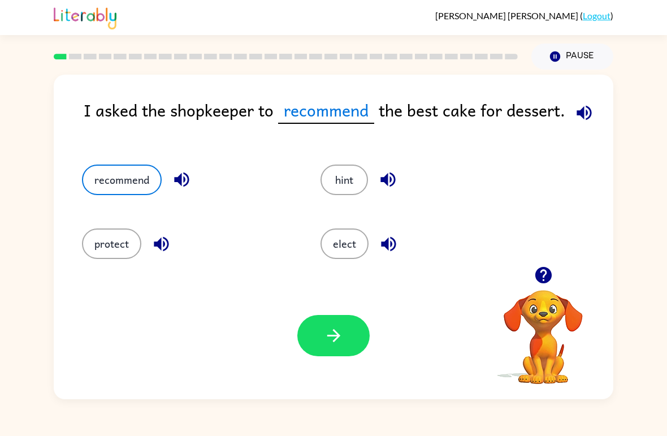
click at [344, 337] on button "button" at bounding box center [333, 335] width 72 height 41
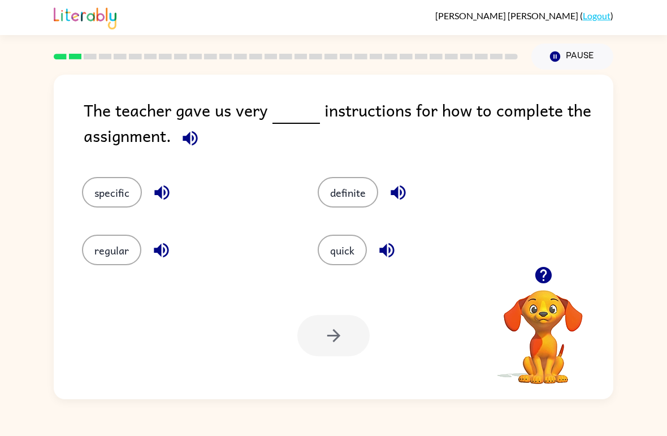
click at [109, 184] on button "specific" at bounding box center [112, 192] width 60 height 31
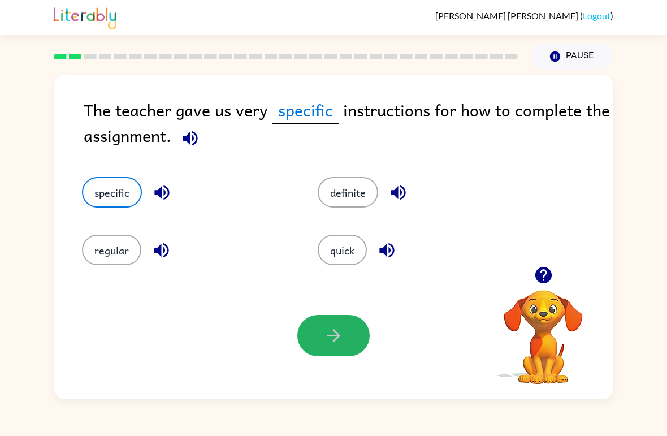
click at [336, 345] on icon "button" at bounding box center [334, 336] width 20 height 20
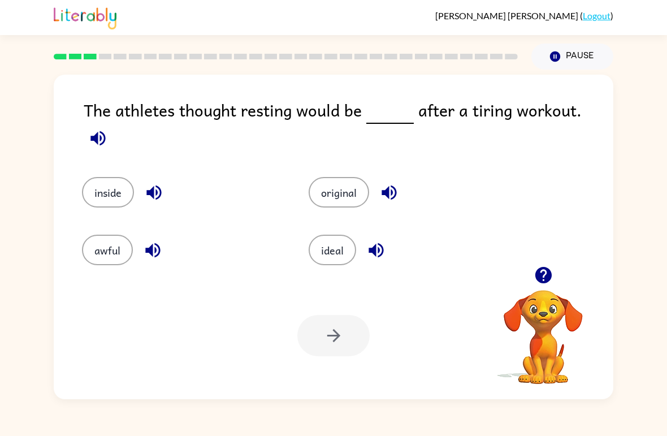
click at [106, 254] on button "awful" at bounding box center [107, 250] width 51 height 31
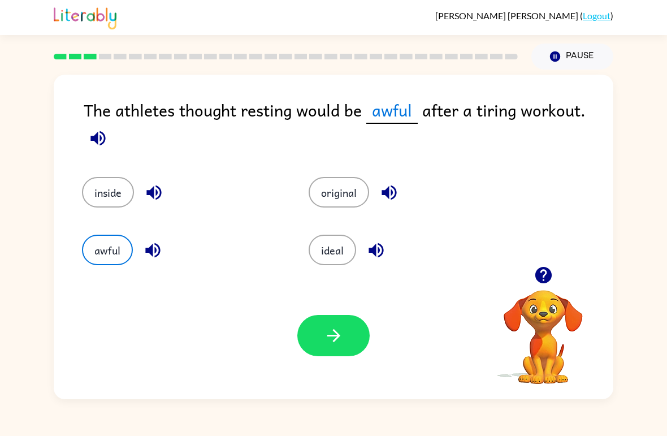
click at [321, 328] on button "button" at bounding box center [333, 335] width 72 height 41
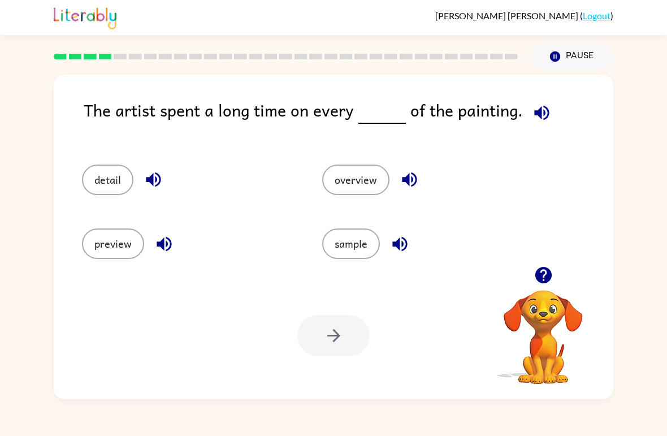
click at [102, 194] on button "detail" at bounding box center [107, 180] width 51 height 31
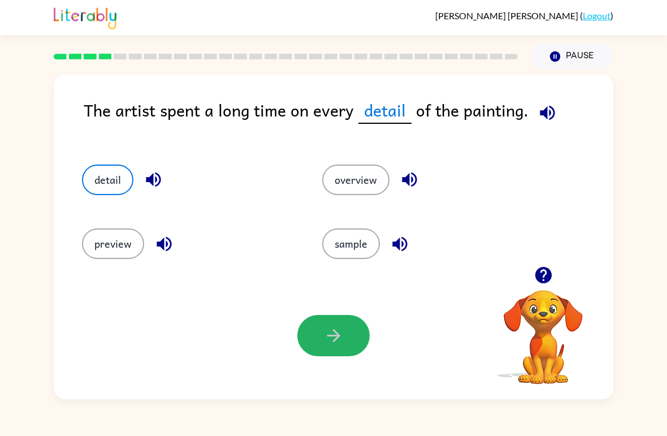
click at [344, 347] on button "button" at bounding box center [333, 335] width 72 height 41
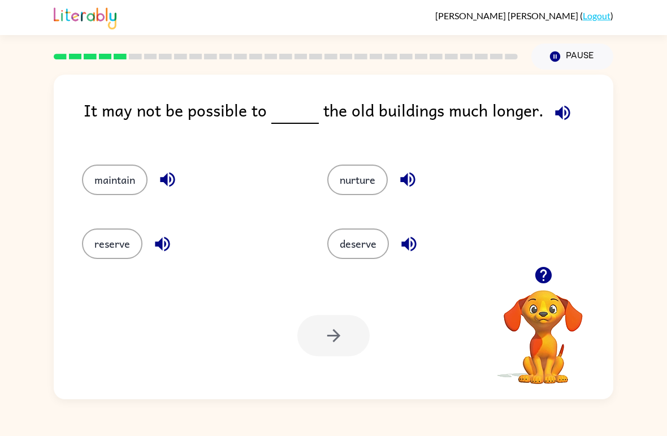
click at [107, 251] on button "reserve" at bounding box center [112, 243] width 60 height 31
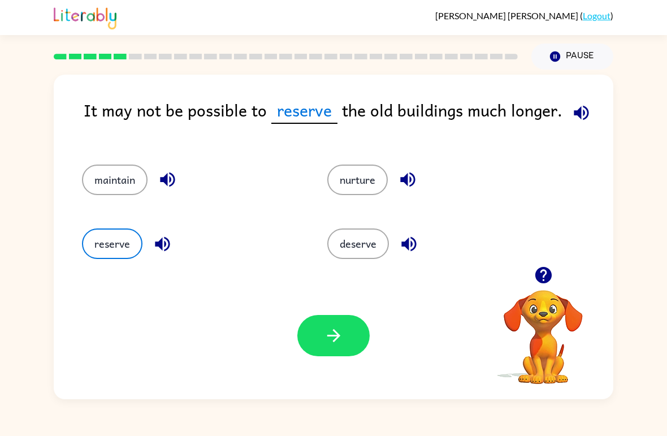
click at [370, 234] on button "deserve" at bounding box center [358, 243] width 62 height 31
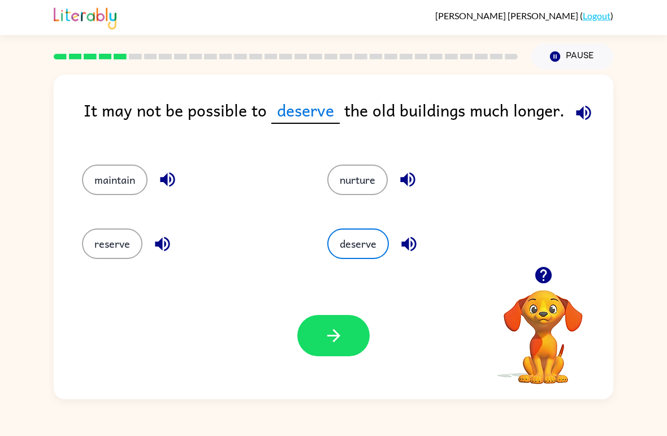
click at [351, 347] on button "button" at bounding box center [333, 335] width 72 height 41
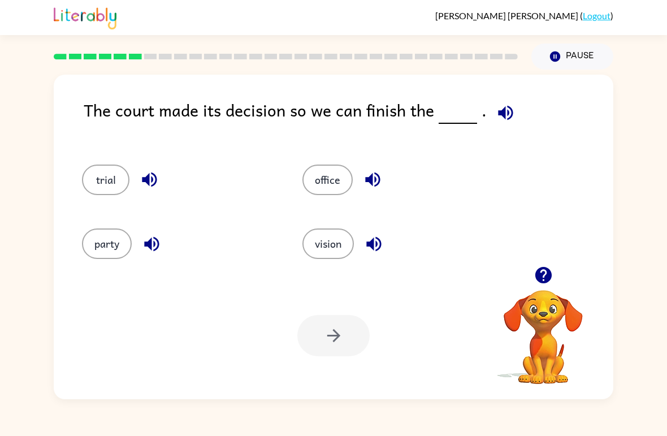
click at [109, 193] on button "trial" at bounding box center [105, 180] width 47 height 31
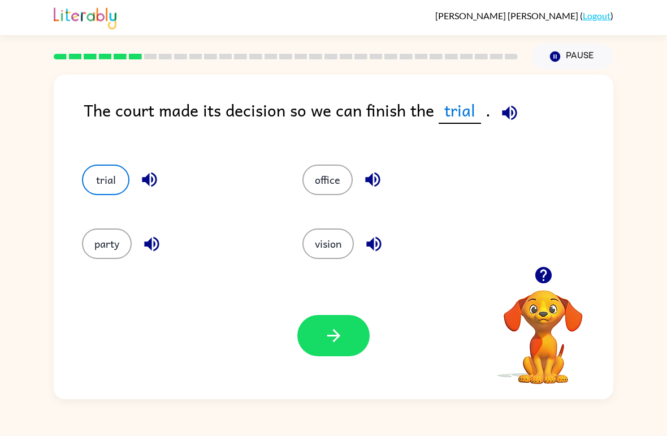
click at [325, 347] on button "button" at bounding box center [333, 335] width 72 height 41
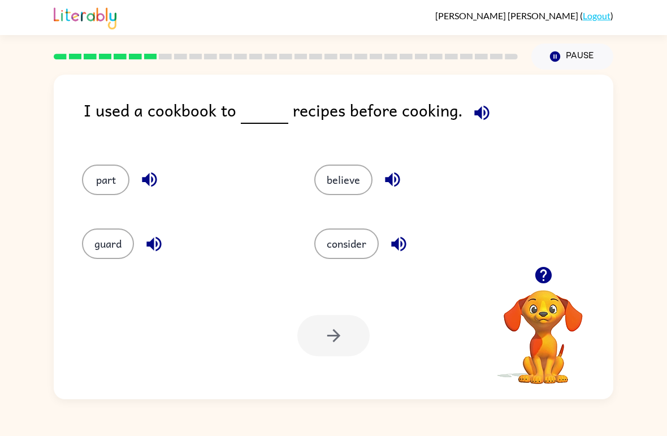
click at [345, 234] on button "consider" at bounding box center [346, 243] width 64 height 31
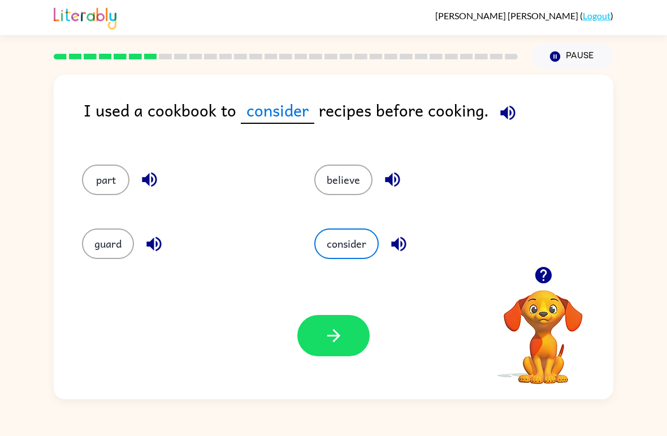
click at [354, 339] on button "button" at bounding box center [333, 335] width 72 height 41
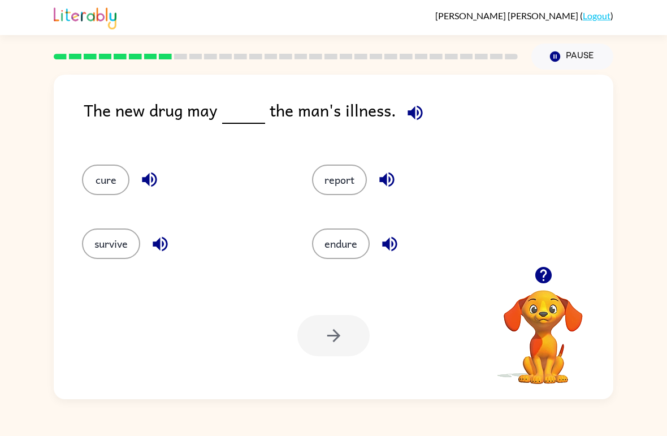
click at [311, 237] on div "endure" at bounding box center [406, 239] width 230 height 64
click at [350, 259] on button "endure" at bounding box center [341, 243] width 58 height 31
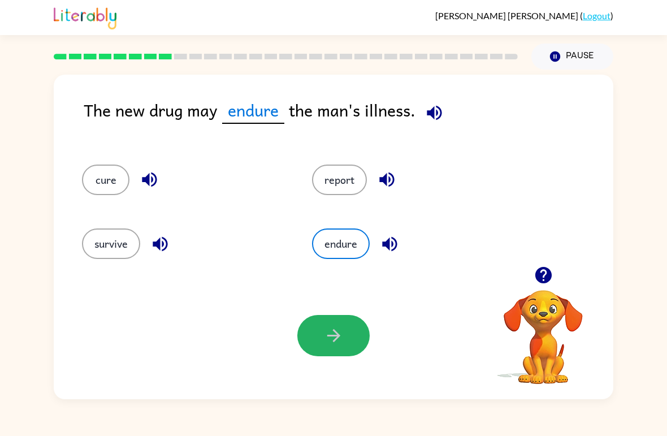
click at [333, 325] on button "button" at bounding box center [333, 335] width 72 height 41
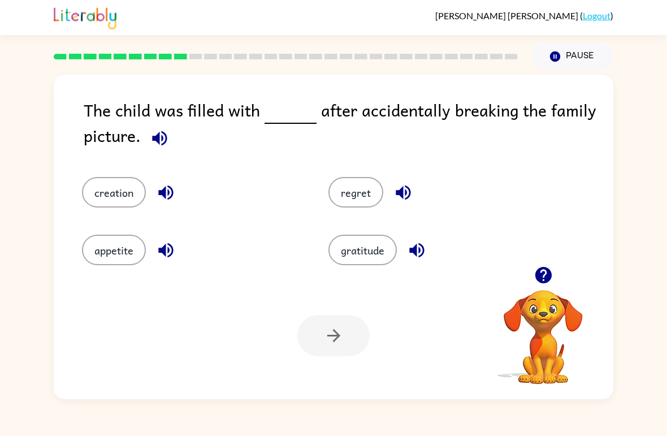
click at [375, 198] on button "regret" at bounding box center [355, 192] width 55 height 31
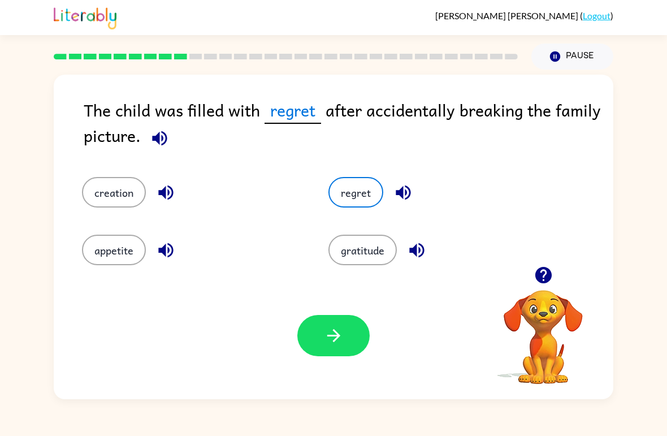
click at [11, 343] on div "The child was filled with regret after accidentally breaking the family picture…" at bounding box center [333, 235] width 667 height 330
click at [365, 242] on button "gratitude" at bounding box center [362, 250] width 68 height 31
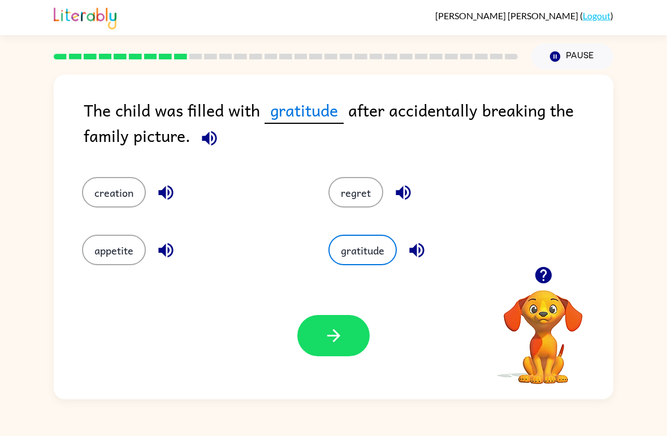
click at [365, 242] on button "gratitude" at bounding box center [362, 250] width 68 height 31
click at [0, 226] on div "The child was filled with gratitude after accidentally breaking the family pict…" at bounding box center [333, 235] width 667 height 330
click at [357, 192] on button "regret" at bounding box center [355, 192] width 55 height 31
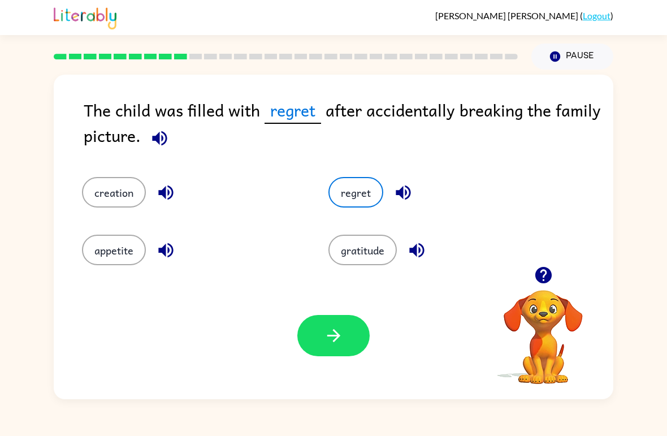
click at [332, 348] on button "button" at bounding box center [333, 335] width 72 height 41
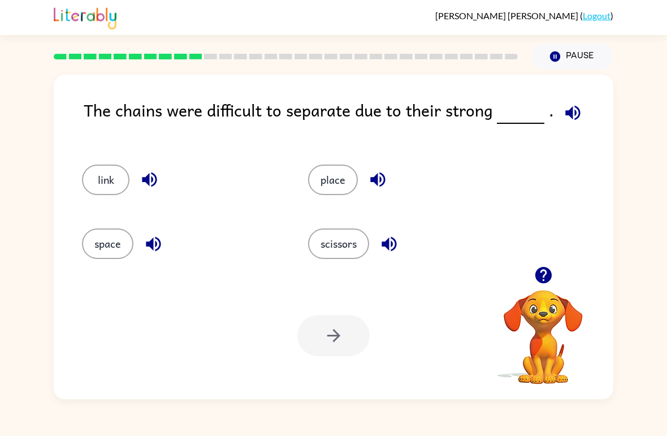
click at [107, 175] on button "link" at bounding box center [105, 180] width 47 height 31
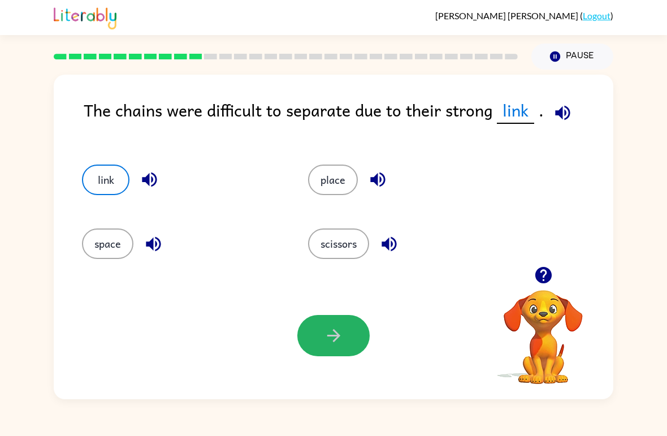
click at [348, 334] on button "button" at bounding box center [333, 335] width 72 height 41
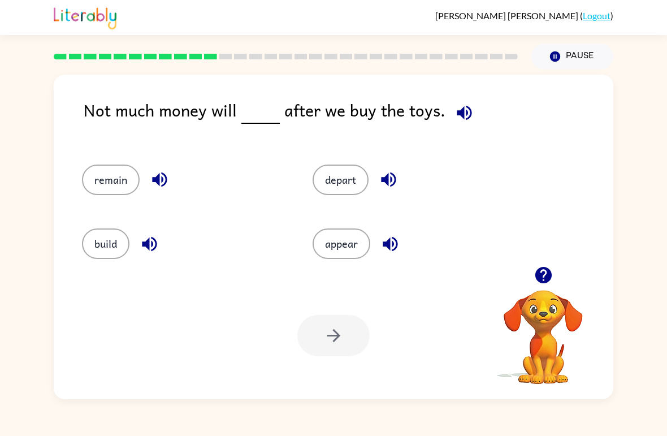
click at [336, 256] on button "appear" at bounding box center [342, 243] width 58 height 31
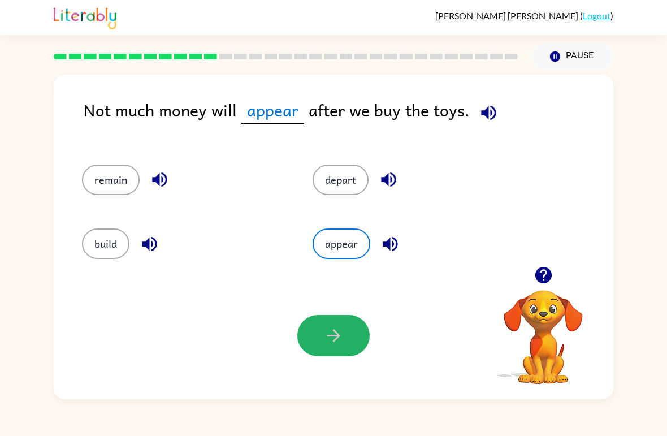
click at [338, 354] on button "button" at bounding box center [333, 335] width 72 height 41
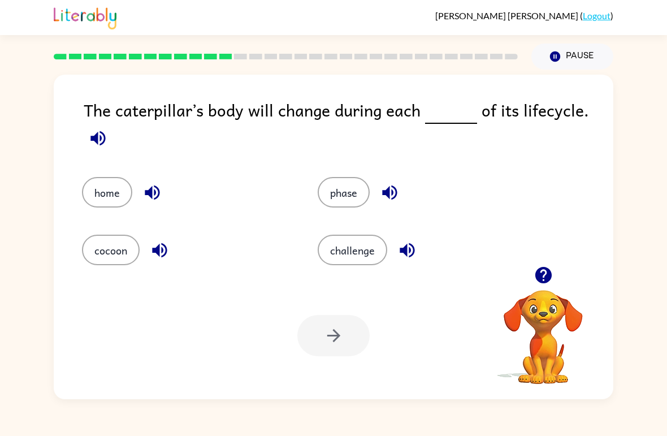
click at [363, 192] on button "phase" at bounding box center [344, 192] width 52 height 31
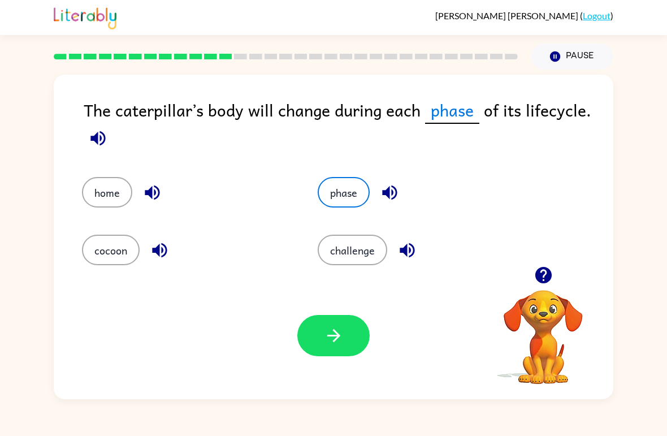
click at [316, 352] on button "button" at bounding box center [333, 335] width 72 height 41
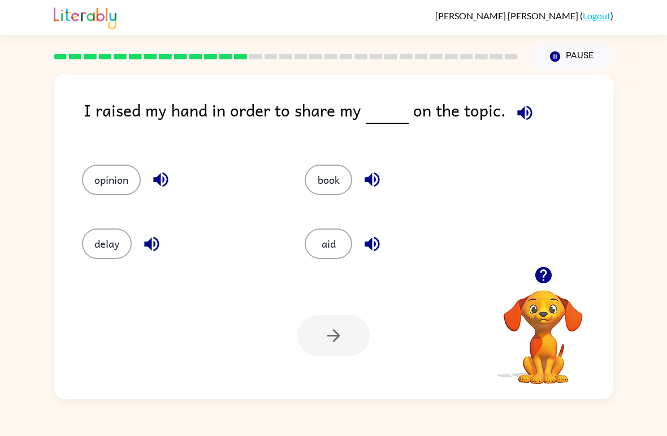
click at [109, 180] on button "opinion" at bounding box center [111, 180] width 59 height 31
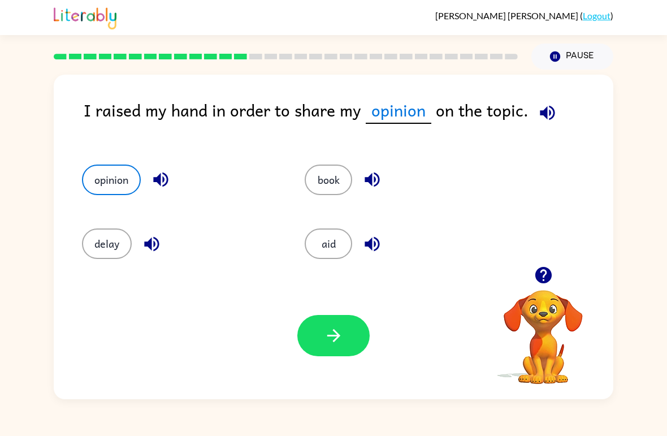
click at [321, 349] on button "button" at bounding box center [333, 335] width 72 height 41
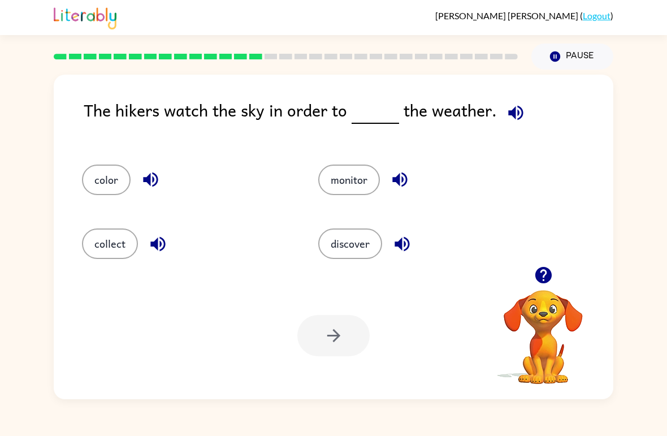
click at [353, 236] on button "discover" at bounding box center [350, 243] width 64 height 31
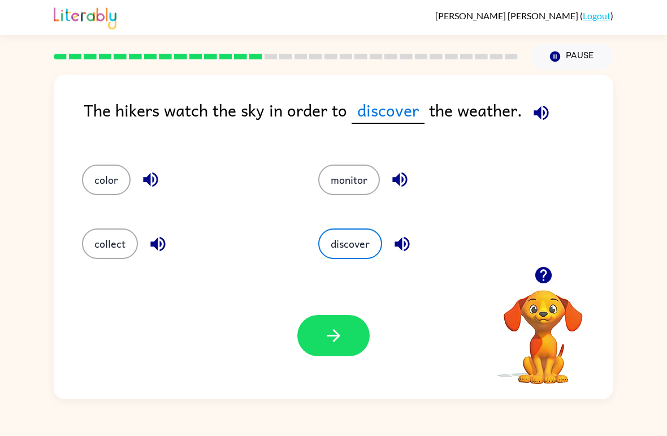
click at [339, 339] on icon "button" at bounding box center [334, 336] width 20 height 20
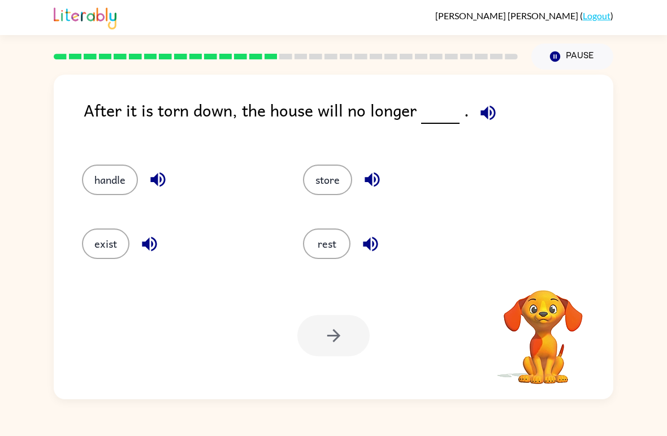
click at [93, 131] on div "After it is torn down, the house will no longer ." at bounding box center [349, 119] width 530 height 45
click at [94, 176] on button "handle" at bounding box center [110, 180] width 56 height 31
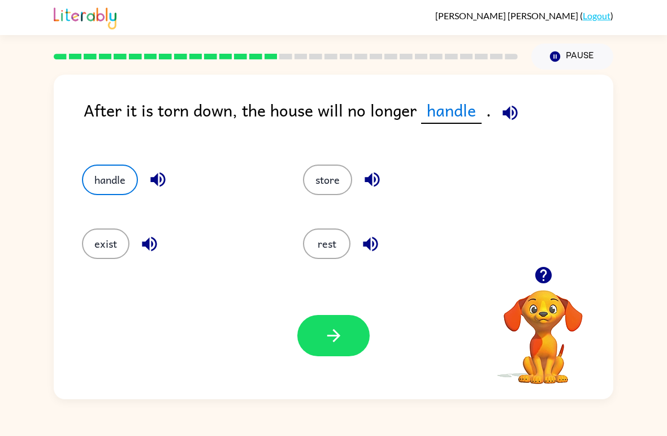
click at [104, 231] on button "exist" at bounding box center [105, 243] width 47 height 31
click at [346, 336] on button "button" at bounding box center [333, 335] width 72 height 41
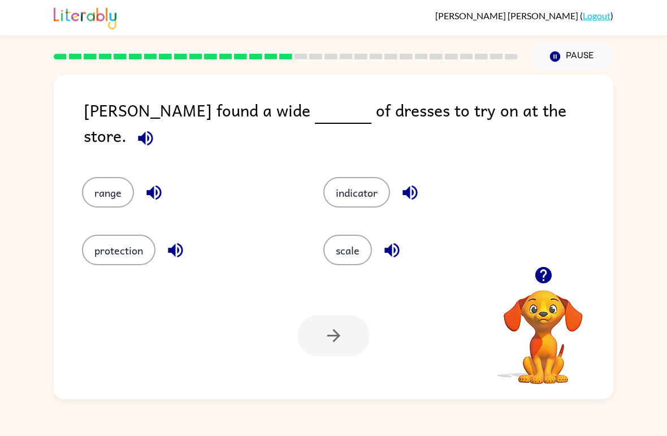
click at [136, 252] on button "protection" at bounding box center [118, 250] width 73 height 31
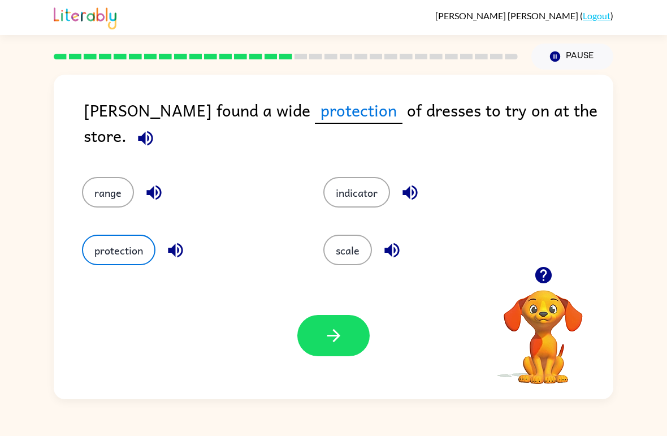
click at [343, 353] on button "button" at bounding box center [333, 335] width 72 height 41
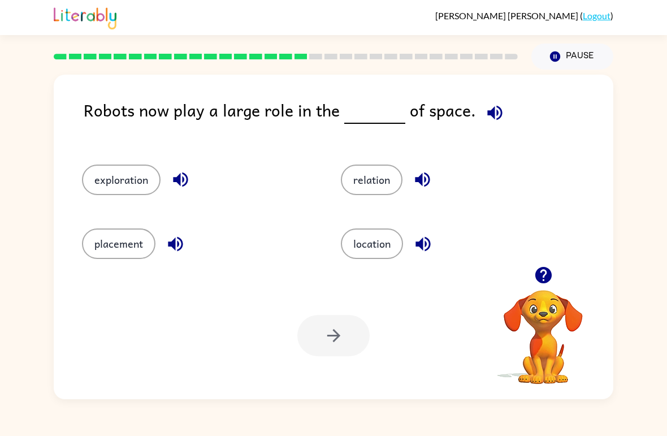
click at [120, 161] on div "exploration" at bounding box center [189, 175] width 259 height 64
click at [123, 171] on button "exploration" at bounding box center [121, 180] width 79 height 31
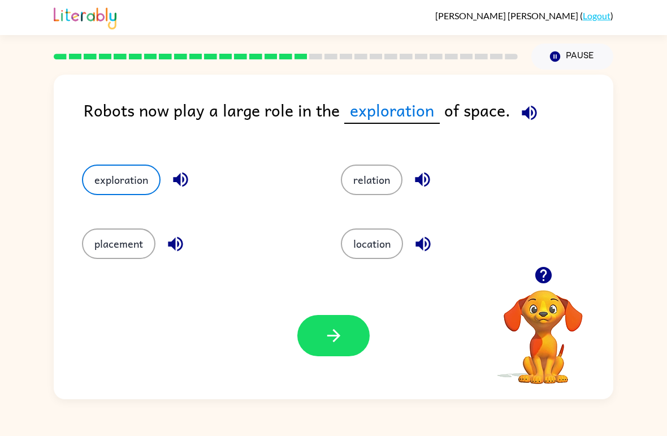
click at [335, 317] on button "button" at bounding box center [333, 335] width 72 height 41
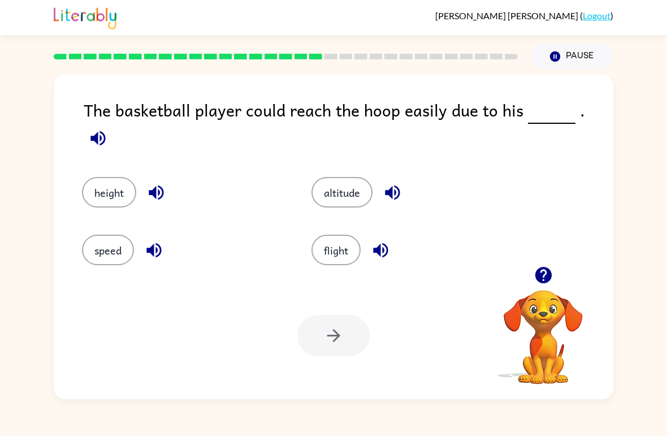
click at [119, 177] on button "height" at bounding box center [109, 192] width 54 height 31
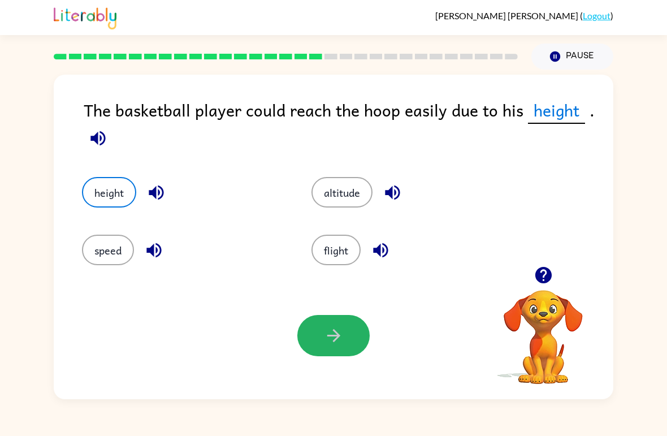
click at [306, 347] on button "button" at bounding box center [333, 335] width 72 height 41
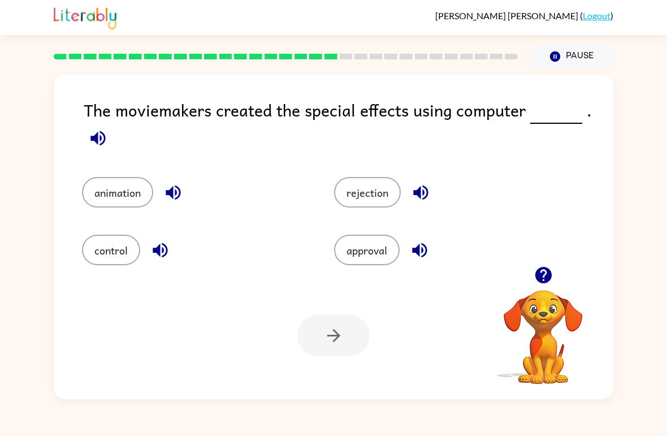
click at [103, 248] on button "control" at bounding box center [111, 250] width 58 height 31
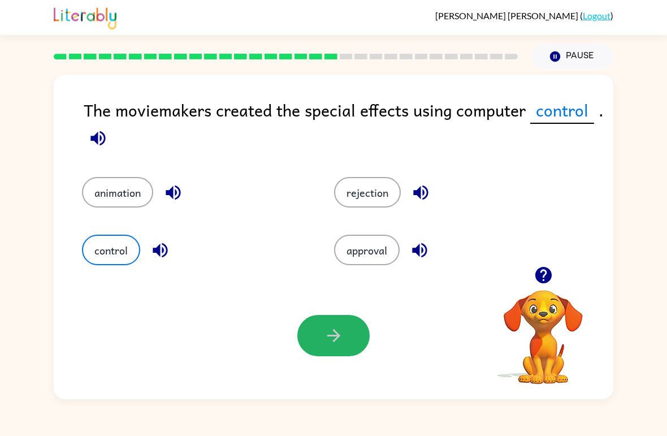
click at [346, 346] on button "button" at bounding box center [333, 335] width 72 height 41
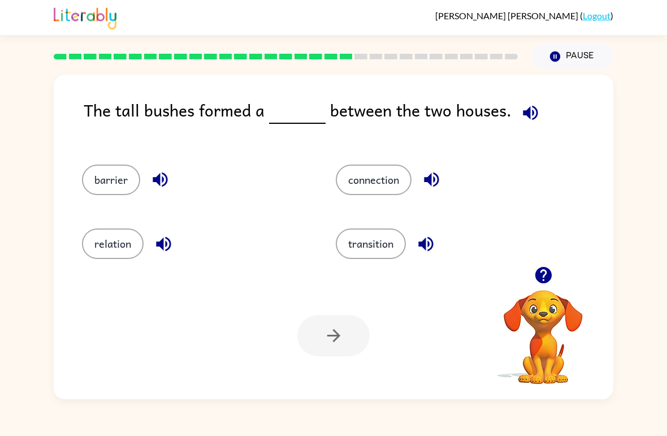
click at [396, 194] on button "connection" at bounding box center [374, 180] width 76 height 31
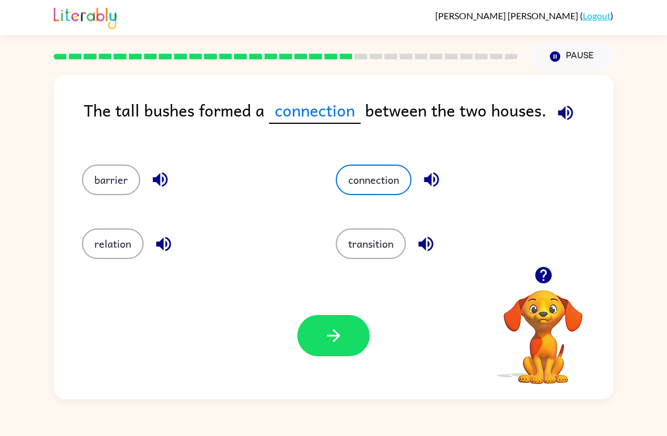
click at [111, 194] on button "barrier" at bounding box center [111, 180] width 58 height 31
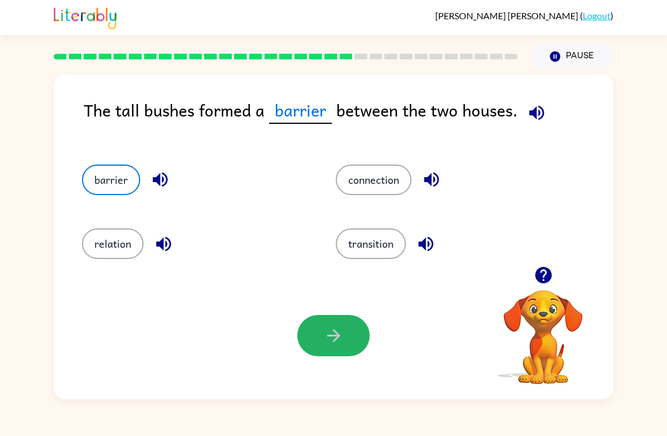
click at [317, 348] on button "button" at bounding box center [333, 335] width 72 height 41
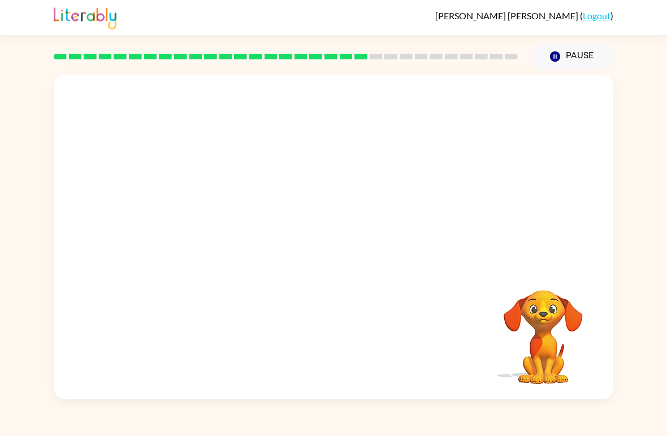
click at [96, 301] on div "Your browser must support playing .mp4 files to use Literably. Please try using…" at bounding box center [334, 237] width 560 height 325
click at [227, 233] on video "Your browser must support playing .mp4 files to use Literably. Please try using…" at bounding box center [334, 171] width 560 height 192
click at [223, 246] on video "Your browser must support playing .mp4 files to use Literably. Please try using…" at bounding box center [334, 171] width 560 height 192
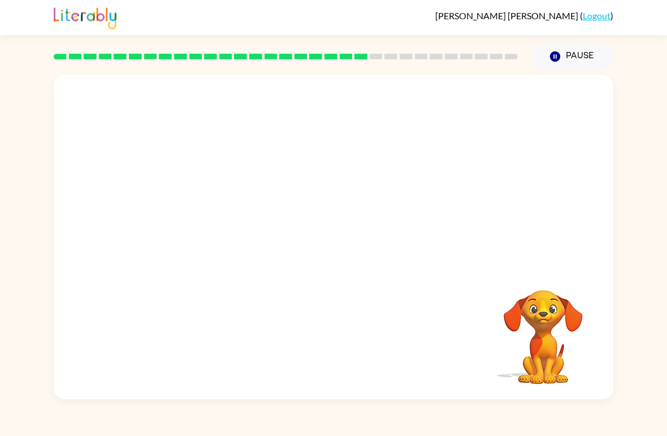
click at [220, 227] on video "Your browser must support playing .mp4 files to use Literably. Please try using…" at bounding box center [334, 171] width 560 height 192
click at [221, 236] on video "Your browser must support playing .mp4 files to use Literably. Please try using…" at bounding box center [334, 171] width 560 height 192
click at [228, 232] on video "Your browser must support playing .mp4 files to use Literably. Please try using…" at bounding box center [334, 171] width 560 height 192
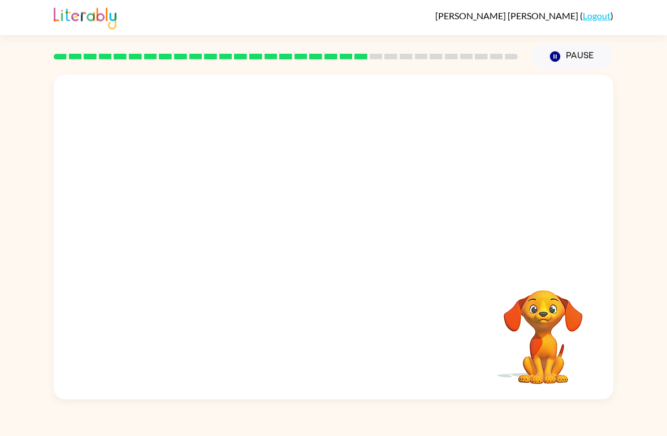
click at [228, 231] on video "Your browser must support playing .mp4 files to use Literably. Please try using…" at bounding box center [334, 171] width 560 height 192
click at [236, 247] on video "Your browser must support playing .mp4 files to use Literably. Please try using…" at bounding box center [334, 171] width 560 height 192
click at [250, 235] on video "Your browser must support playing .mp4 files to use Literably. Please try using…" at bounding box center [334, 171] width 560 height 192
click at [575, 257] on div at bounding box center [334, 237] width 560 height 325
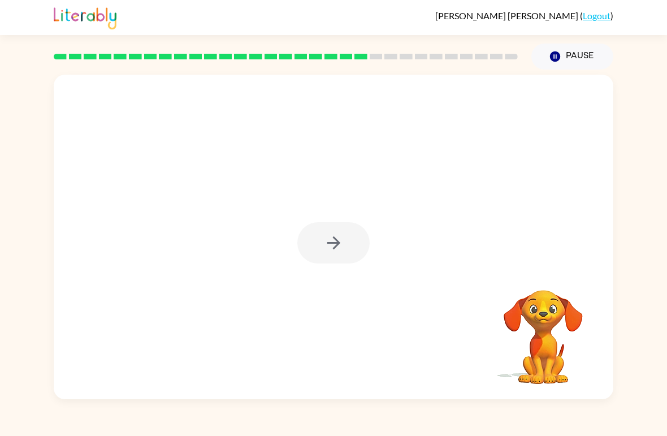
click at [358, 254] on div at bounding box center [333, 242] width 72 height 41
click at [331, 256] on div at bounding box center [333, 242] width 72 height 41
click at [332, 251] on icon "button" at bounding box center [334, 243] width 20 height 20
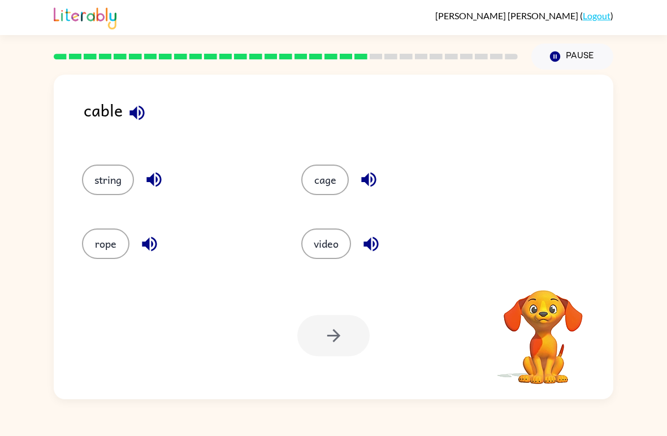
click at [319, 250] on button "video" at bounding box center [326, 243] width 50 height 31
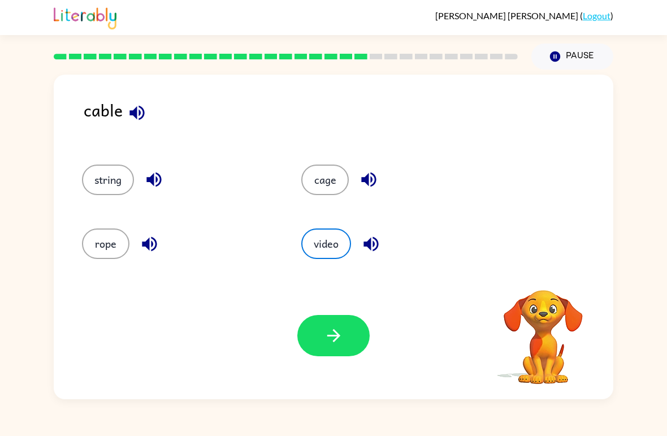
click at [327, 250] on button "video" at bounding box center [326, 243] width 50 height 31
click at [111, 242] on button "rope" at bounding box center [105, 243] width 47 height 31
click at [335, 339] on icon "button" at bounding box center [334, 336] width 20 height 20
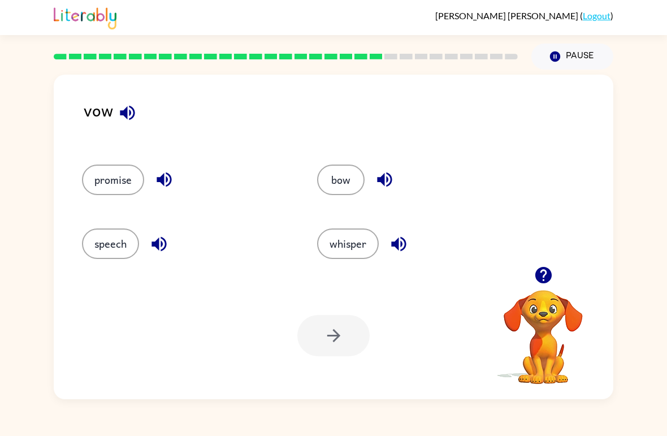
click at [346, 183] on button "bow" at bounding box center [340, 180] width 47 height 31
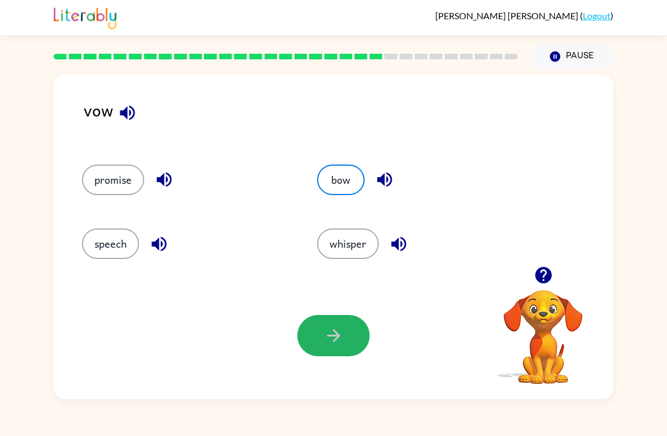
click at [352, 328] on button "button" at bounding box center [333, 335] width 72 height 41
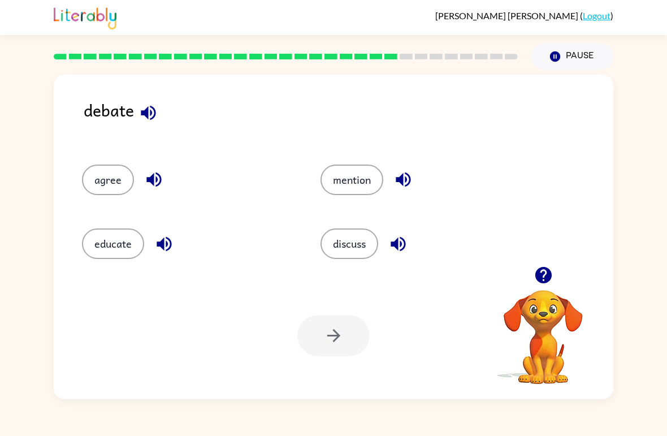
click at [370, 253] on button "discuss" at bounding box center [350, 243] width 58 height 31
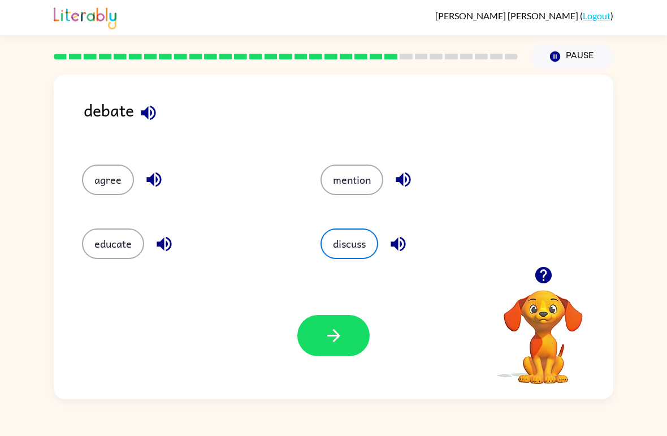
click at [332, 336] on icon "button" at bounding box center [333, 335] width 13 height 13
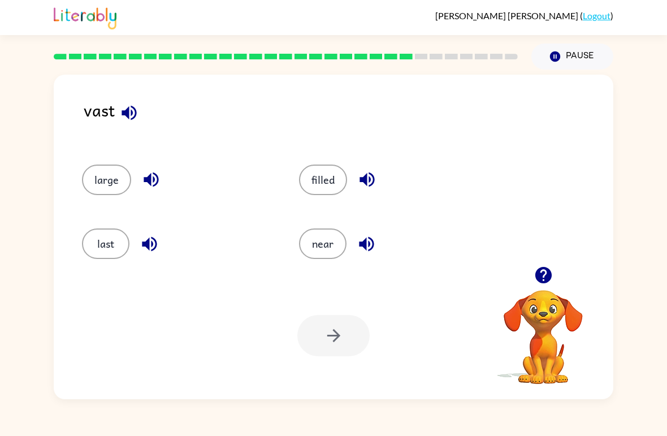
click at [110, 250] on button "last" at bounding box center [105, 243] width 47 height 31
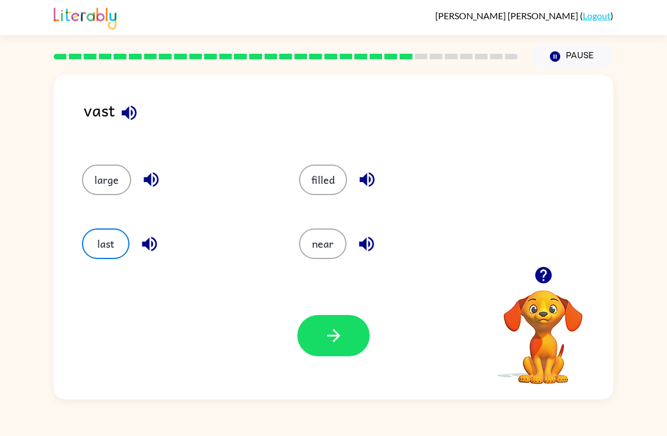
click at [338, 336] on icon "button" at bounding box center [333, 335] width 13 height 13
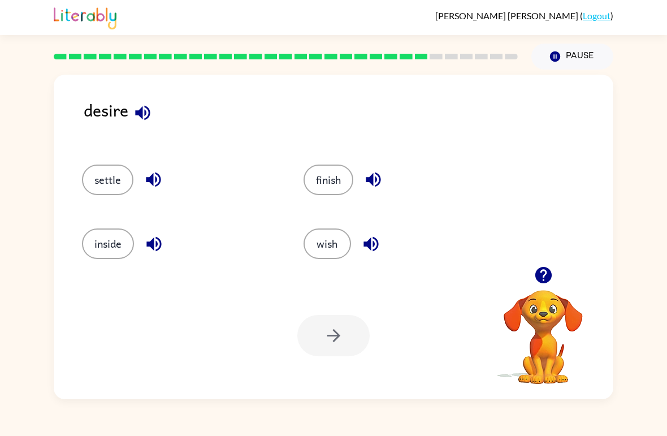
click at [542, 289] on button "button" at bounding box center [543, 275] width 29 height 29
click at [328, 248] on button "wish" at bounding box center [327, 243] width 47 height 31
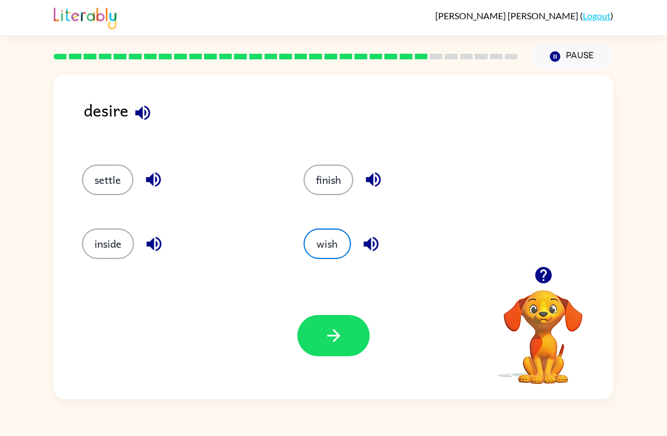
click at [329, 327] on icon "button" at bounding box center [334, 336] width 20 height 20
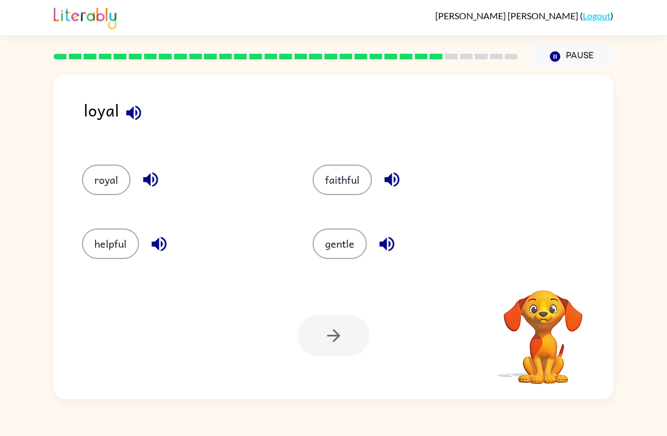
click at [109, 177] on button "royal" at bounding box center [106, 180] width 49 height 31
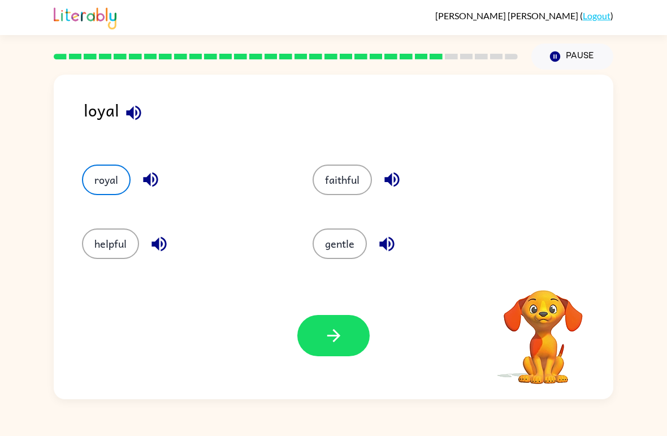
click at [331, 337] on icon "button" at bounding box center [334, 336] width 20 height 20
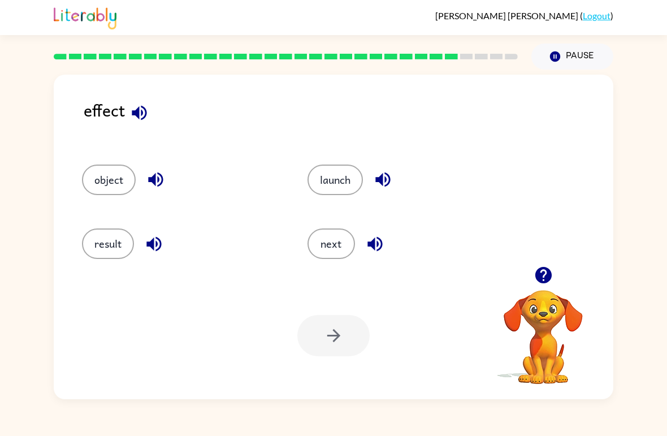
click at [350, 181] on button "launch" at bounding box center [335, 180] width 55 height 31
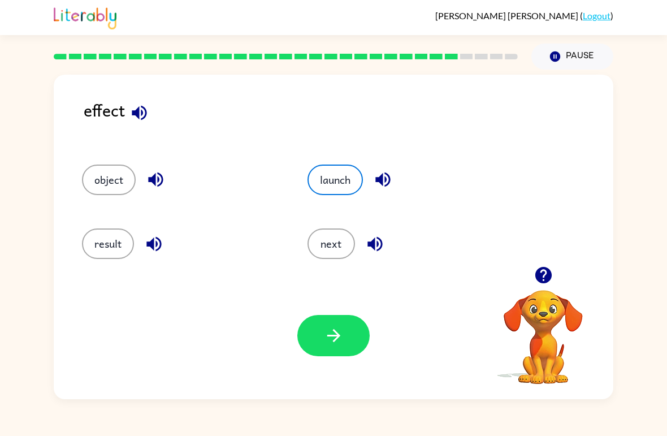
click at [353, 344] on button "button" at bounding box center [333, 335] width 72 height 41
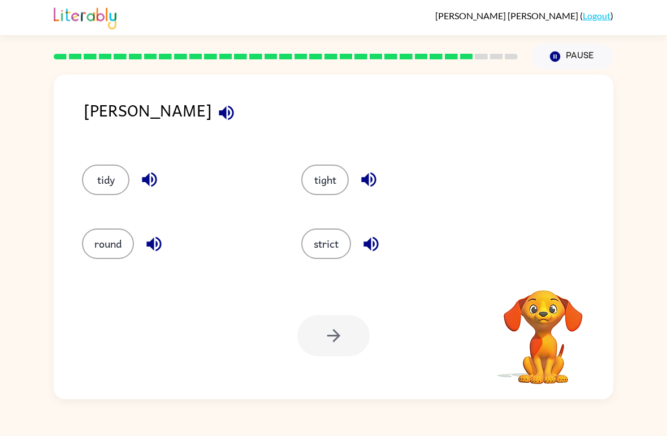
click at [340, 319] on div at bounding box center [333, 335] width 72 height 41
click at [332, 354] on div at bounding box center [333, 335] width 72 height 41
click at [331, 243] on button "strict" at bounding box center [326, 243] width 50 height 31
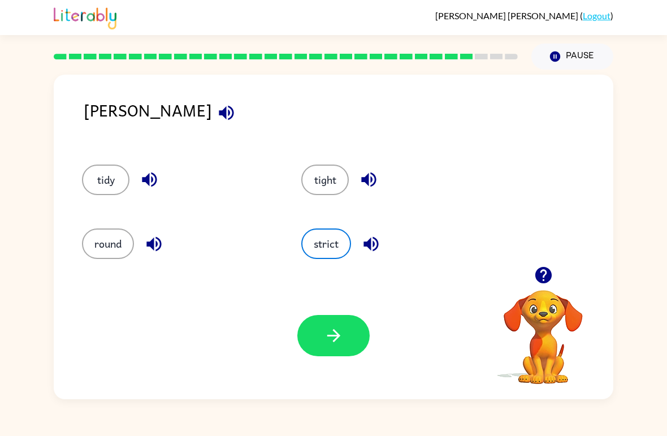
click at [336, 323] on button "button" at bounding box center [333, 335] width 72 height 41
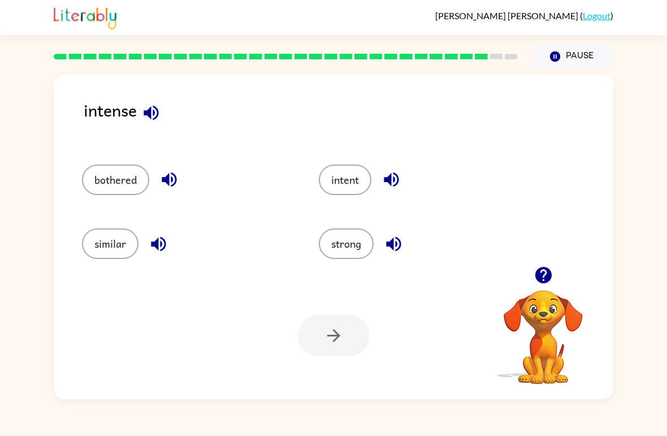
click at [341, 185] on button "intent" at bounding box center [345, 180] width 53 height 31
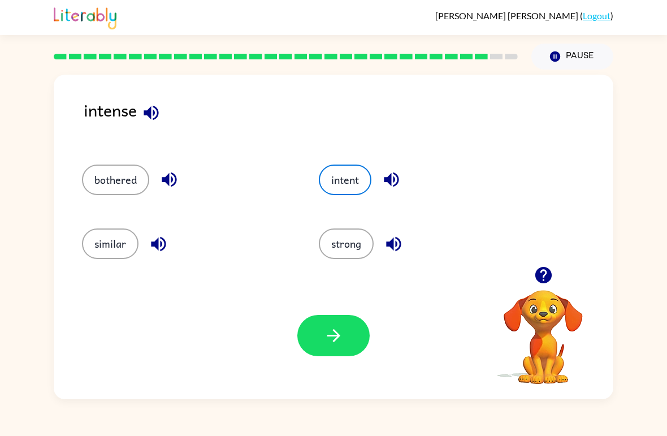
click at [340, 243] on button "strong" at bounding box center [346, 243] width 55 height 31
click at [328, 351] on button "button" at bounding box center [333, 335] width 72 height 41
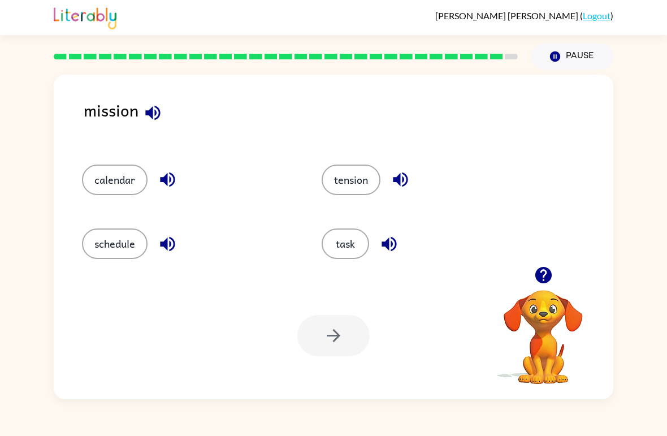
click at [335, 345] on div at bounding box center [333, 335] width 72 height 41
click at [338, 338] on div at bounding box center [333, 335] width 72 height 41
click at [360, 239] on button "task" at bounding box center [345, 243] width 47 height 31
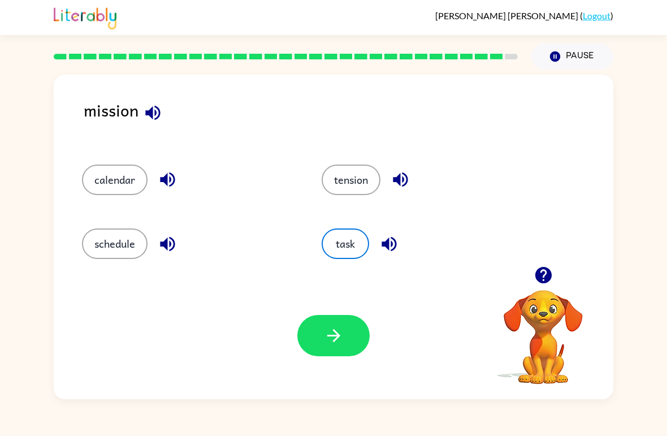
click at [336, 347] on button "button" at bounding box center [333, 335] width 72 height 41
